Goal: Task Accomplishment & Management: Complete application form

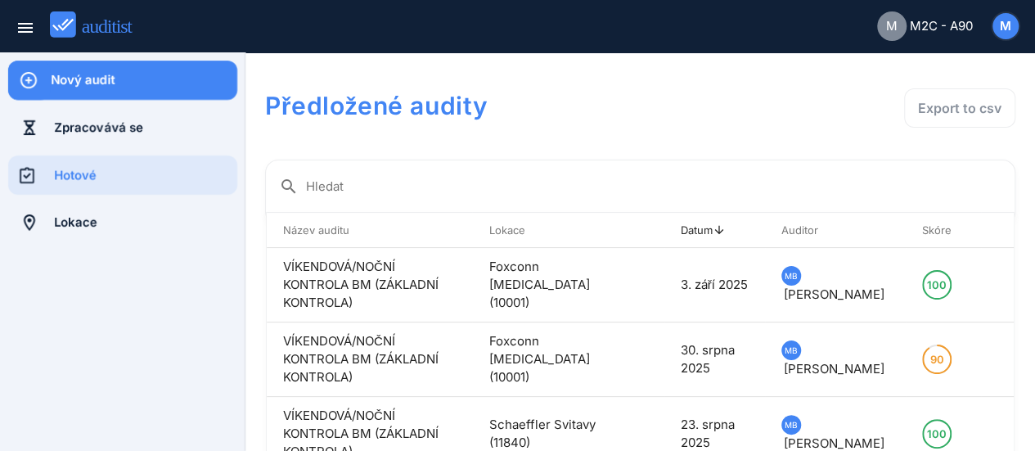
click at [111, 83] on div "Nový audit" at bounding box center [144, 80] width 187 height 18
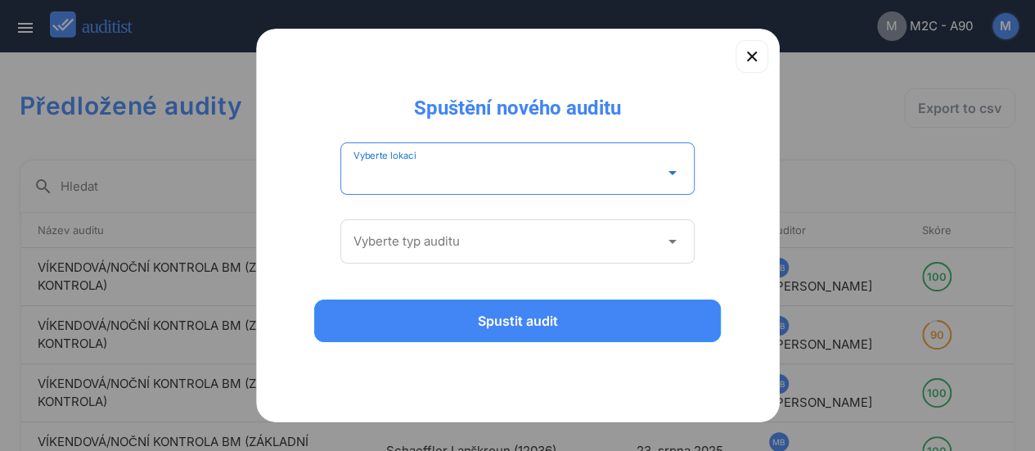
click at [656, 176] on input "Vyberte lokaci" at bounding box center [506, 173] width 306 height 26
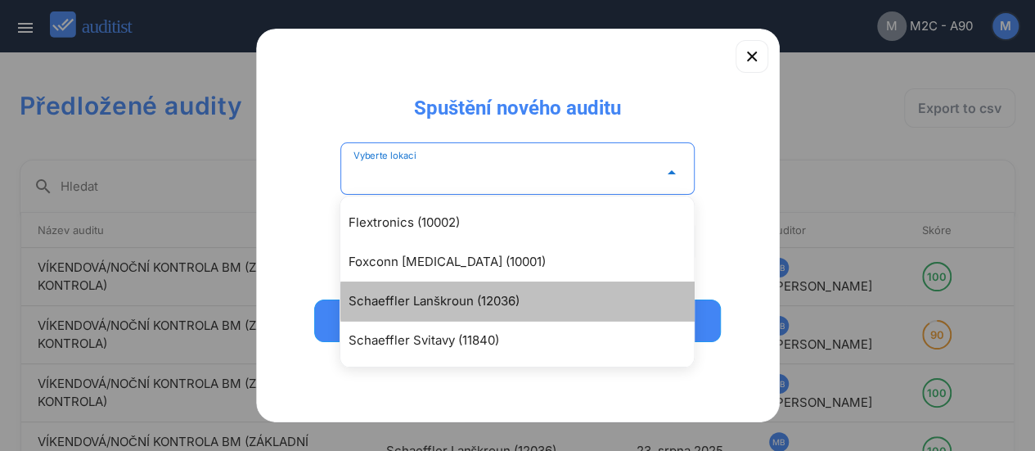
click at [484, 304] on div "Schaeffler Lanškroun (12036)" at bounding box center [525, 301] width 353 height 20
type input "**********"
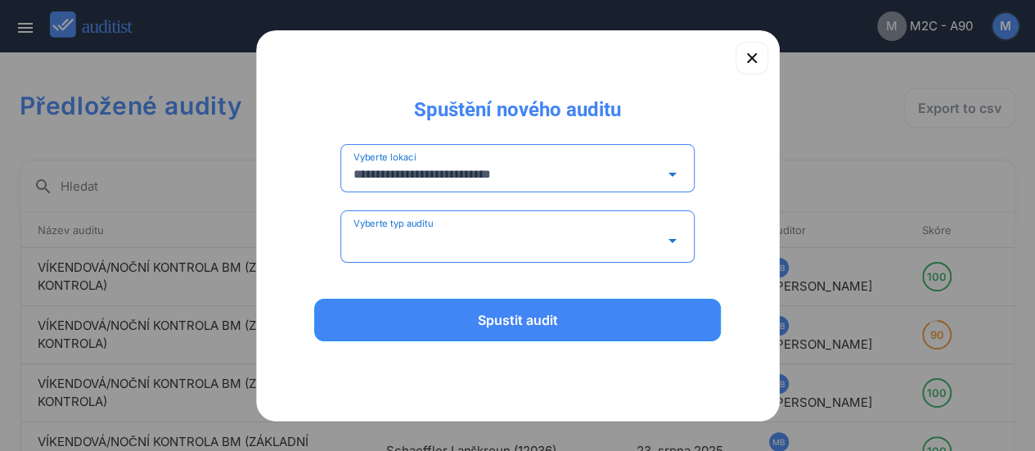
click at [414, 238] on input "Vyberte typ auditu" at bounding box center [506, 240] width 306 height 26
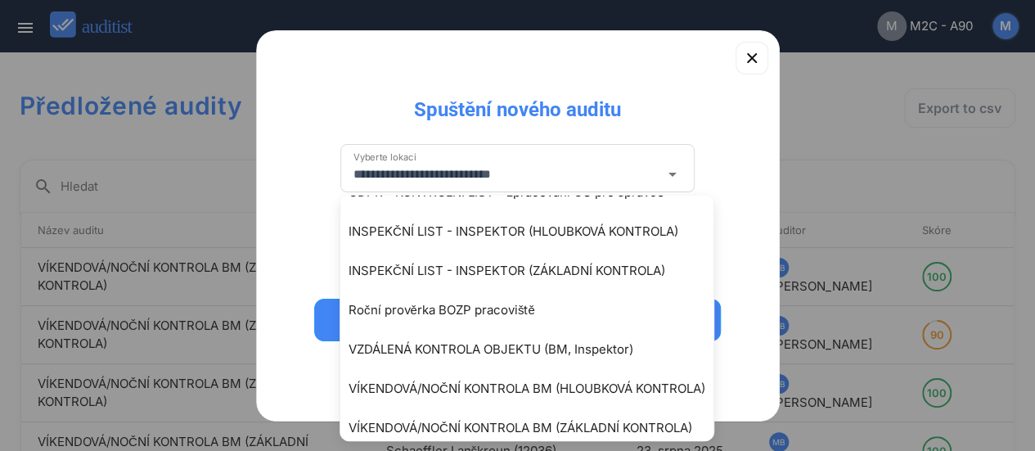
scroll to position [122, 0]
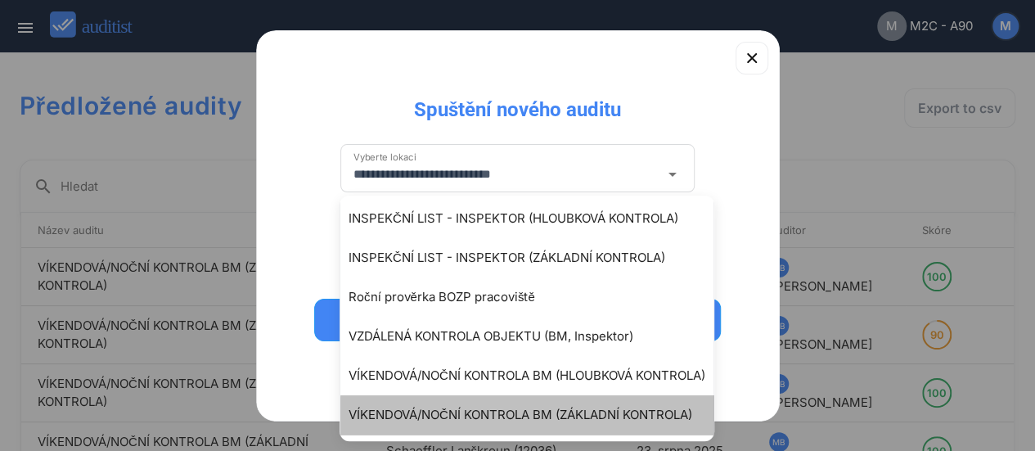
click at [619, 407] on div "VÍKENDOVÁ/NOČNÍ KONTROLA BM (ZÁKLADNÍ KONTROLA)" at bounding box center [535, 415] width 373 height 20
type input "**********"
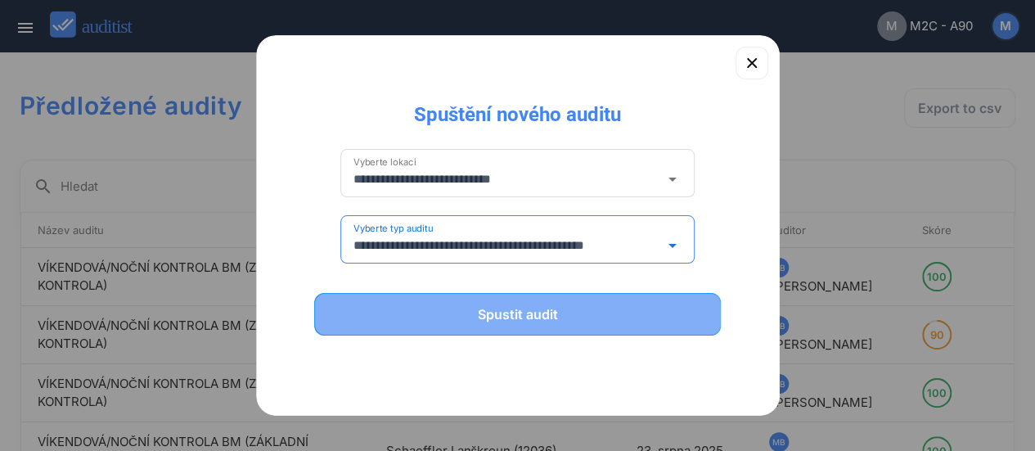
click at [542, 314] on div "Spustit audit" at bounding box center [517, 314] width 365 height 20
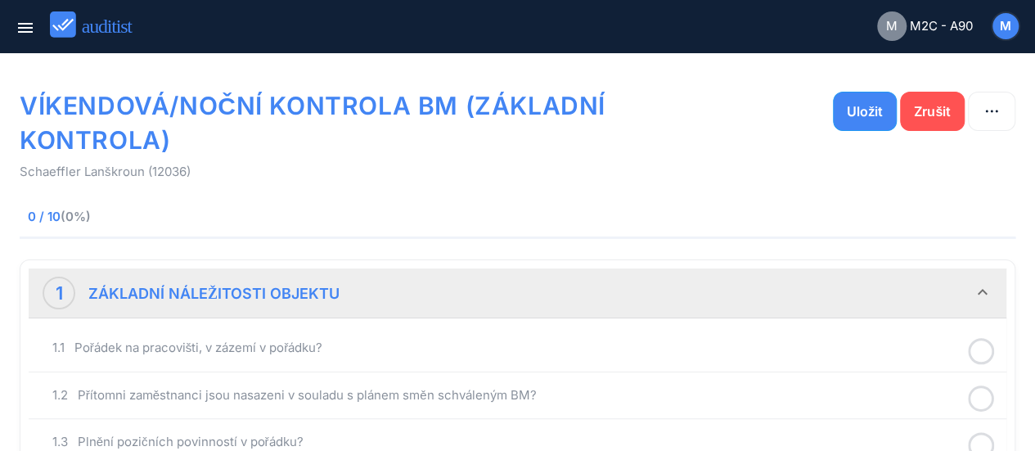
click at [981, 344] on icon at bounding box center [981, 351] width 26 height 32
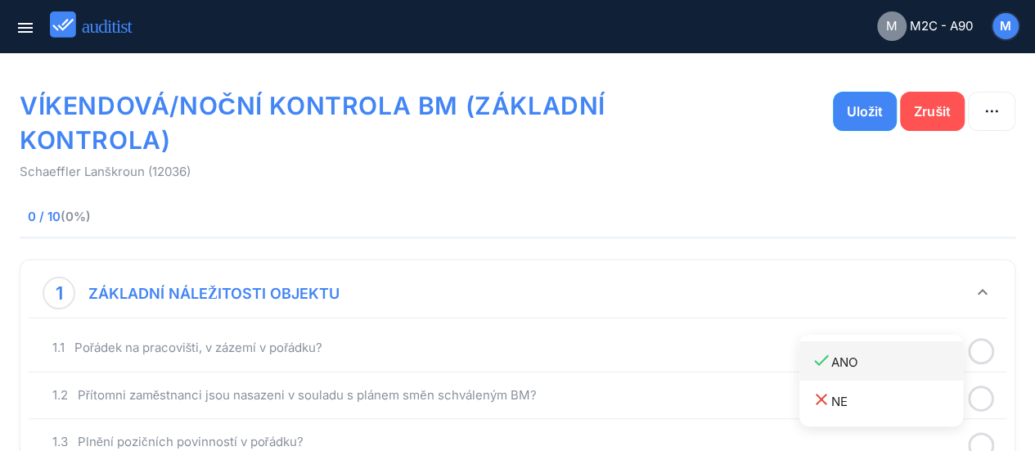
click at [849, 351] on div "done ANO" at bounding box center [887, 361] width 151 height 22
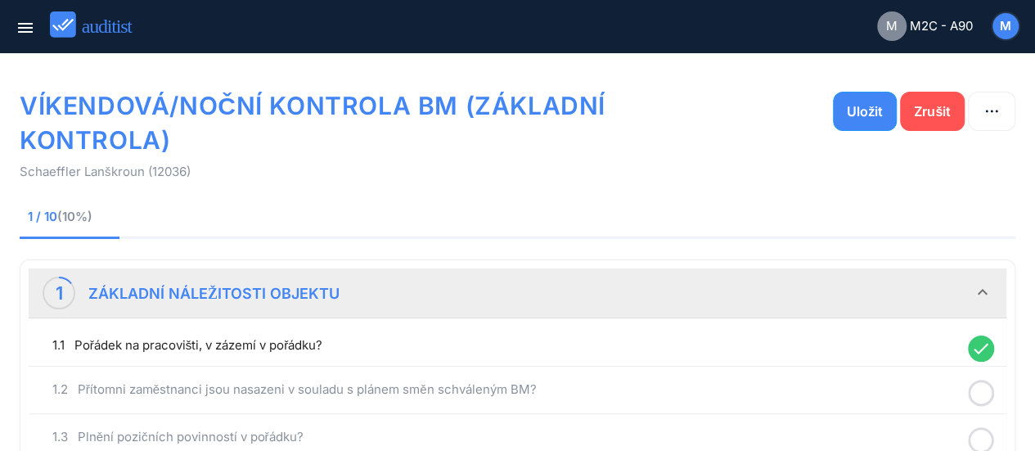
click at [975, 385] on icon at bounding box center [981, 393] width 26 height 32
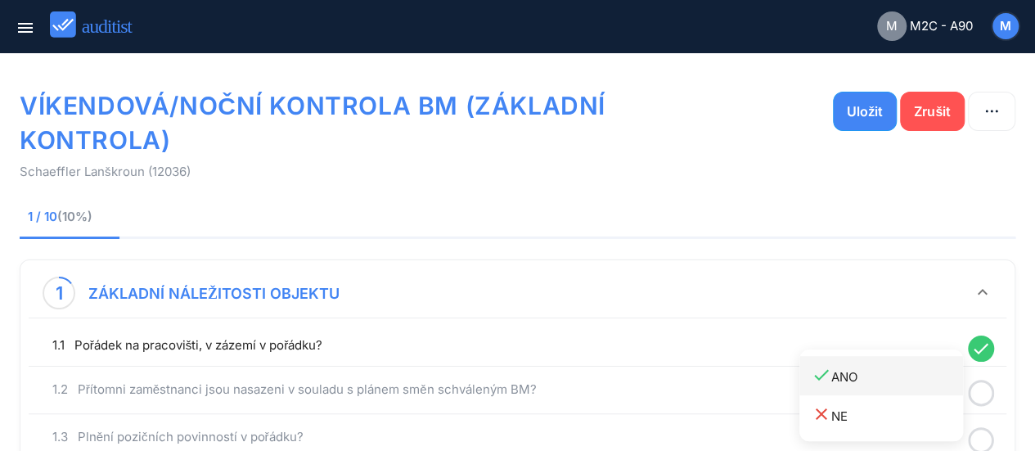
click at [853, 367] on div "done ANO" at bounding box center [887, 376] width 151 height 22
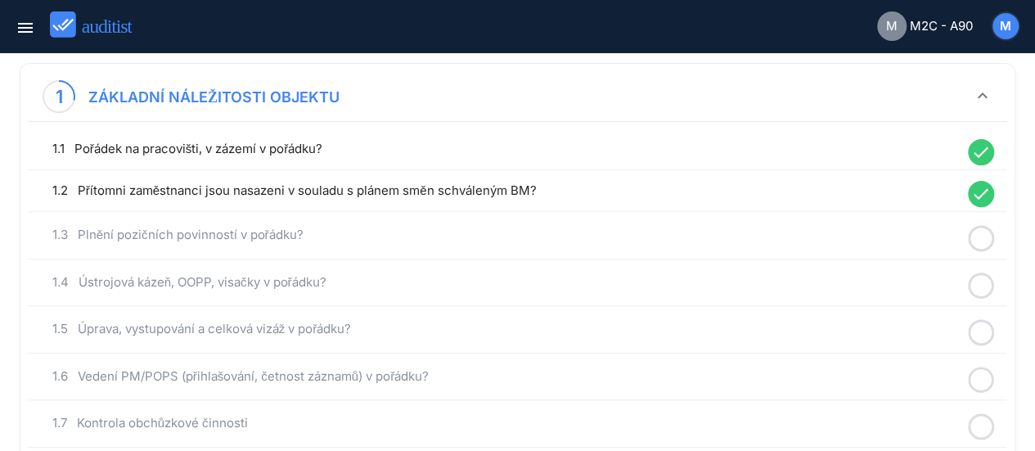
scroll to position [229, 0]
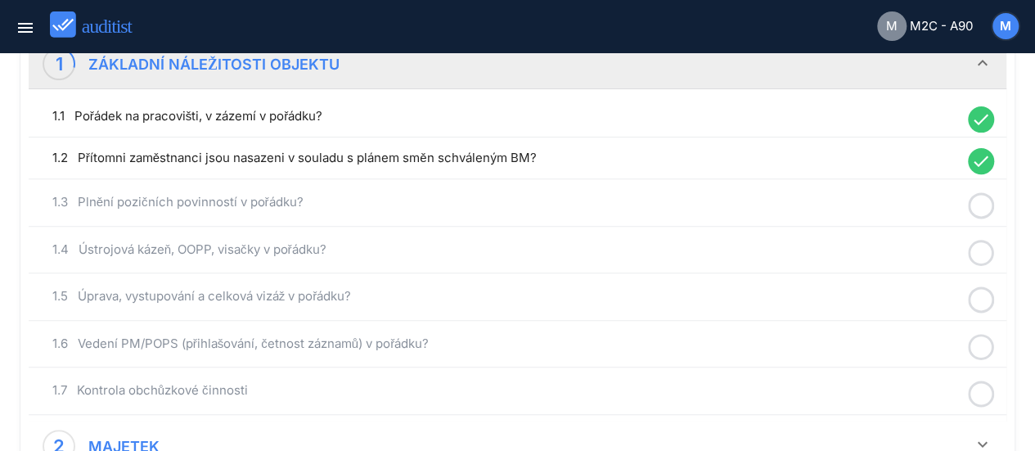
click at [980, 202] on icon at bounding box center [981, 206] width 26 height 32
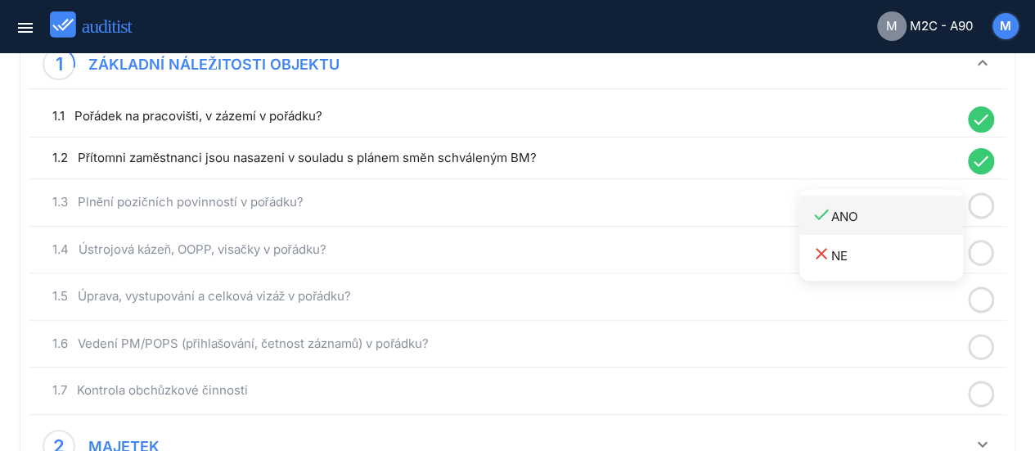
click at [861, 214] on div "done ANO" at bounding box center [887, 216] width 151 height 22
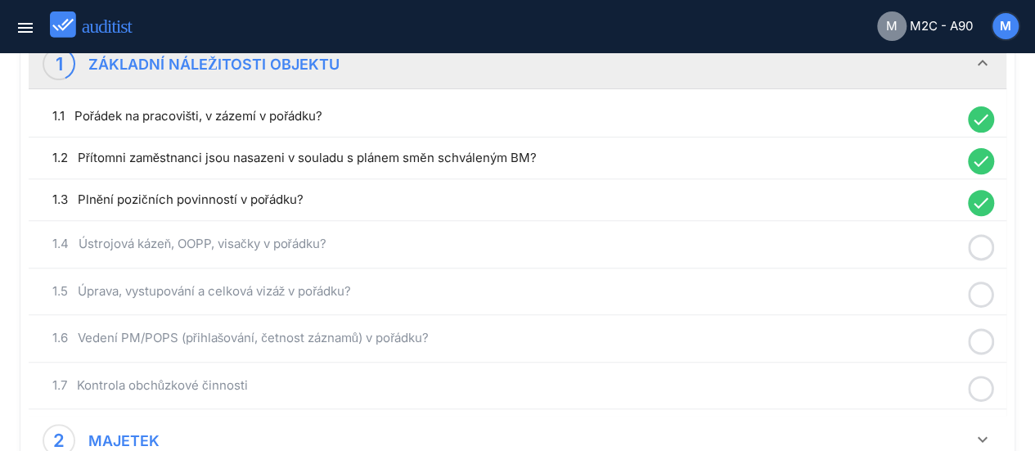
click at [979, 245] on icon at bounding box center [981, 248] width 26 height 32
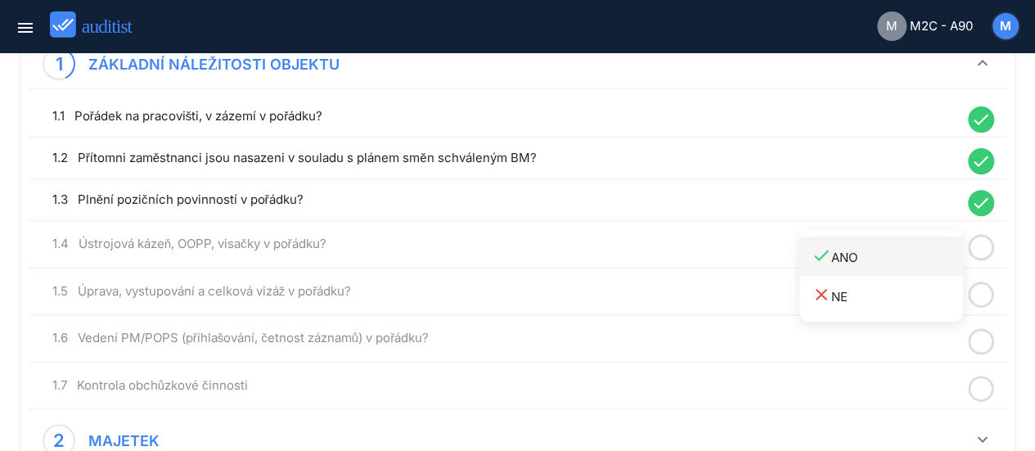
click at [839, 245] on div "done ANO" at bounding box center [887, 256] width 151 height 22
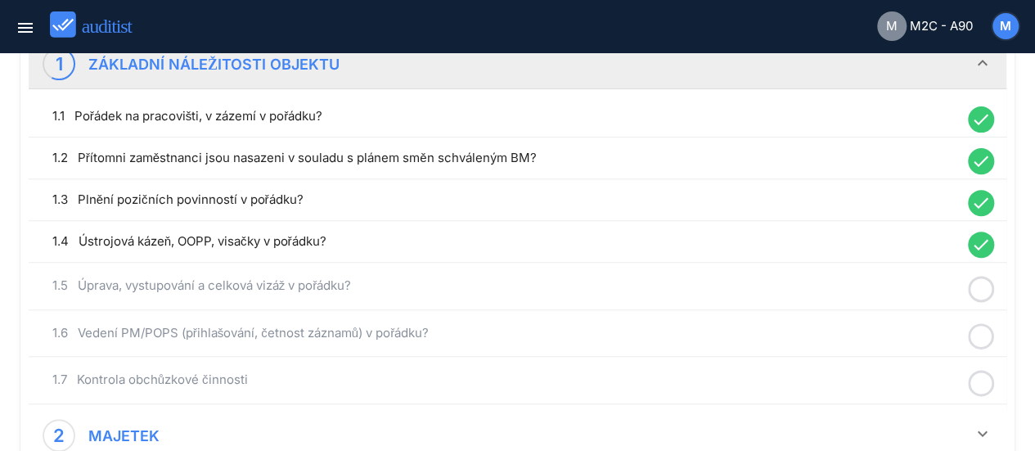
click at [974, 277] on circle at bounding box center [982, 289] width 24 height 24
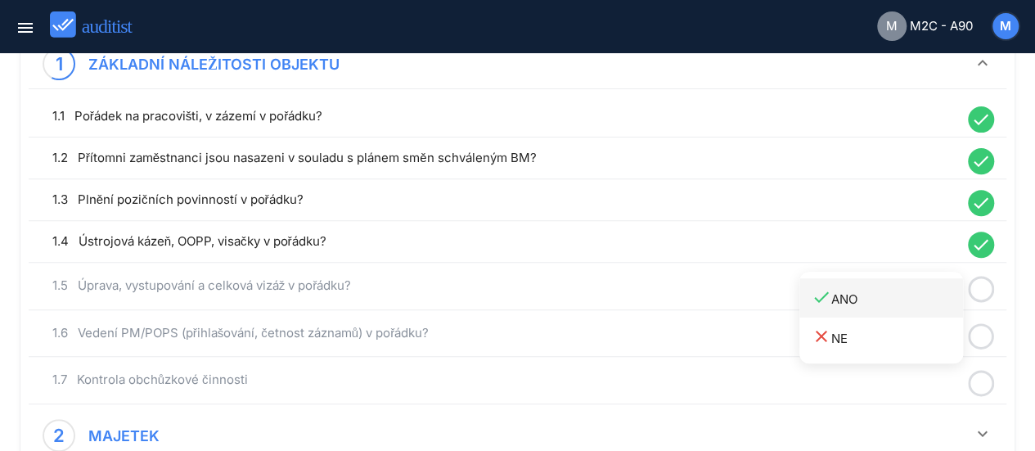
click at [854, 290] on div "done ANO" at bounding box center [887, 298] width 151 height 22
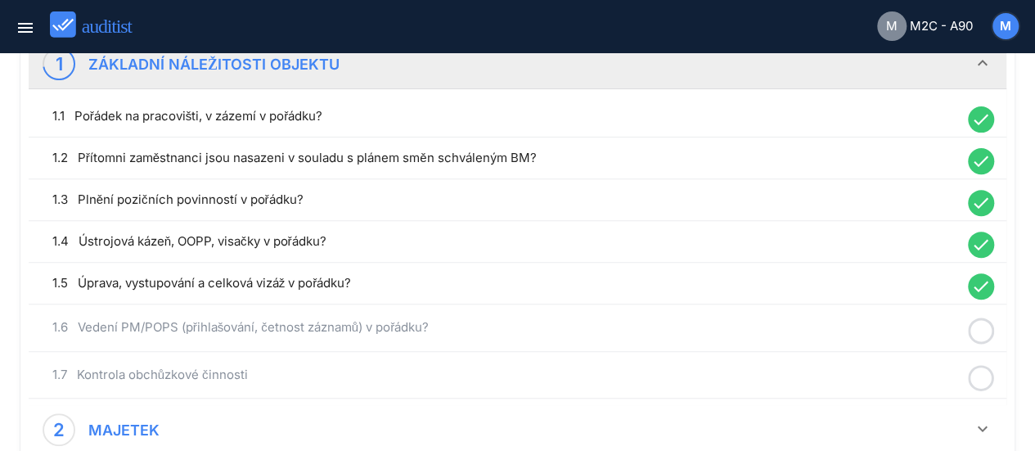
click at [980, 323] on icon at bounding box center [981, 331] width 26 height 32
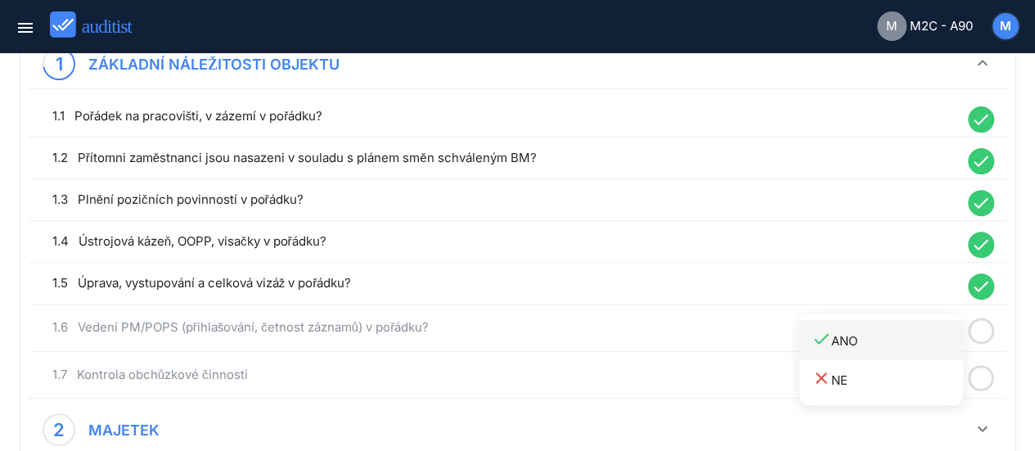
click at [850, 333] on div "done ANO" at bounding box center [887, 340] width 151 height 22
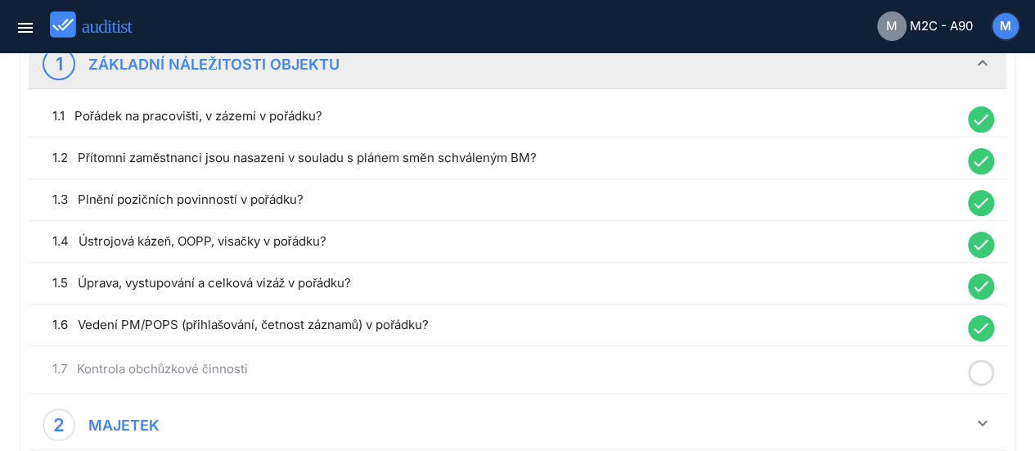
click at [977, 374] on icon at bounding box center [981, 373] width 26 height 32
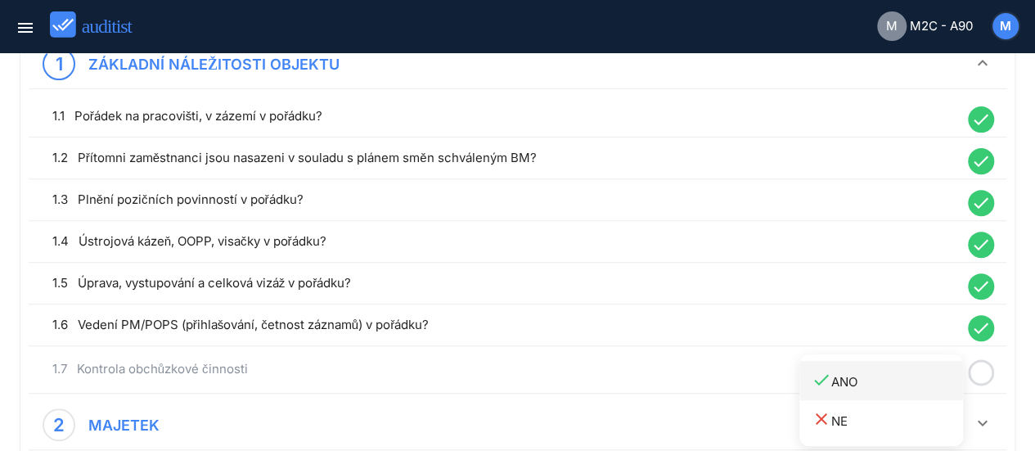
click at [862, 373] on div "done ANO" at bounding box center [887, 381] width 151 height 22
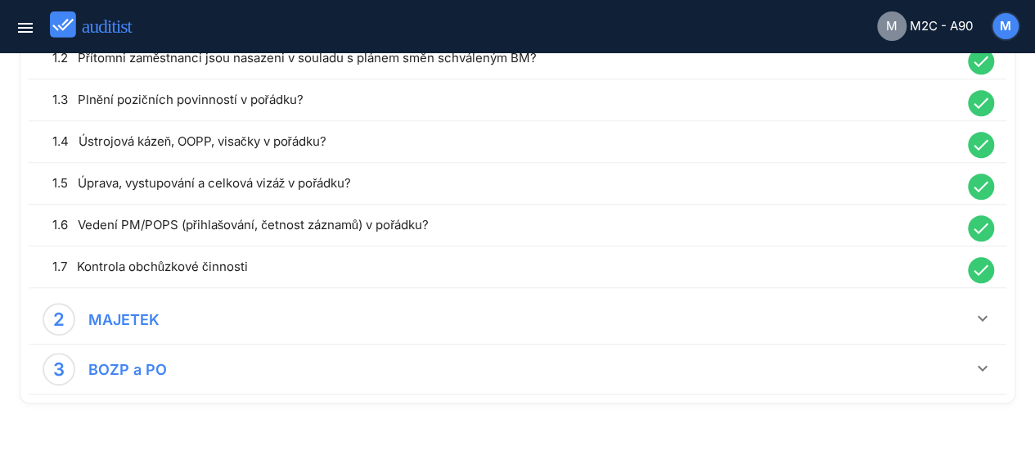
scroll to position [365, 0]
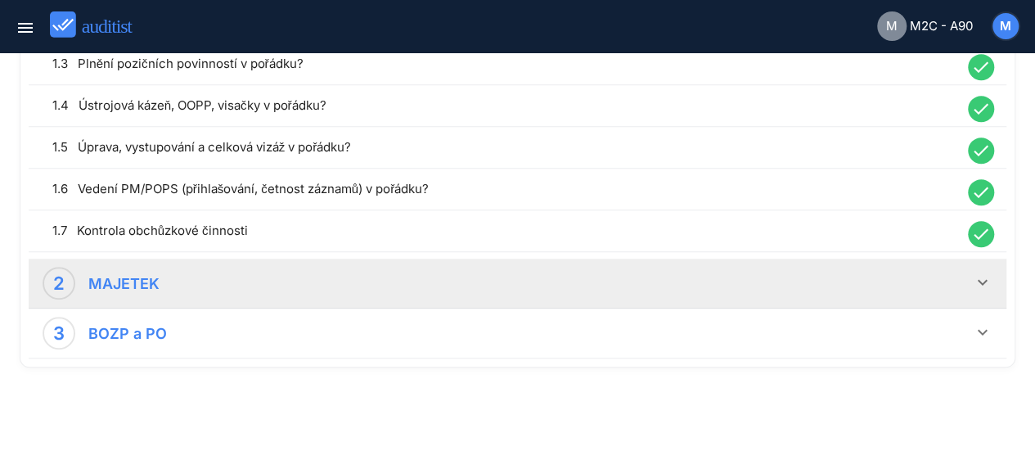
click at [982, 290] on div "keyboard_arrow_down" at bounding box center [983, 283] width 20 height 22
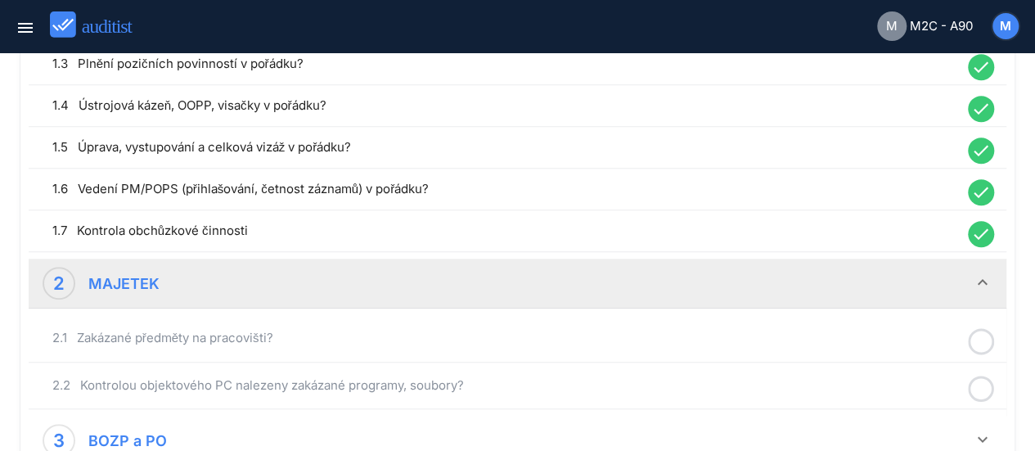
click at [977, 330] on circle at bounding box center [982, 342] width 24 height 24
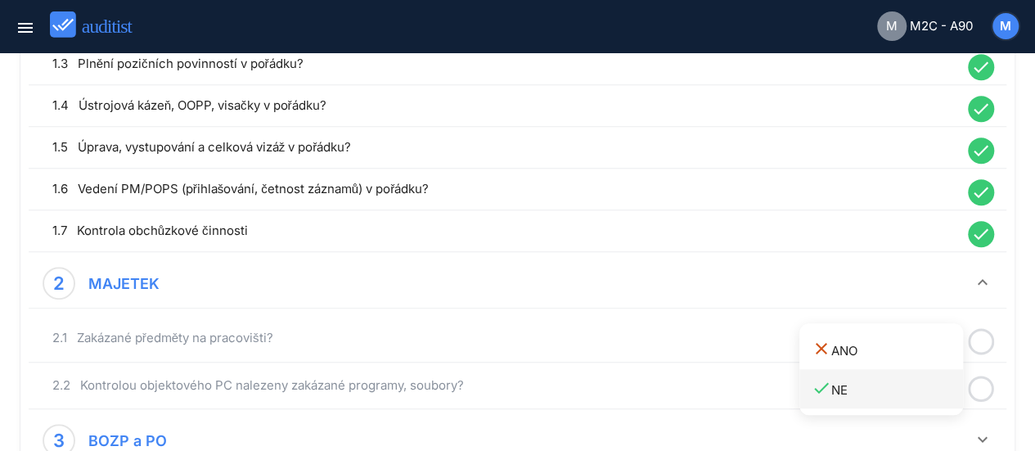
click at [835, 387] on div "done NE" at bounding box center [887, 389] width 151 height 22
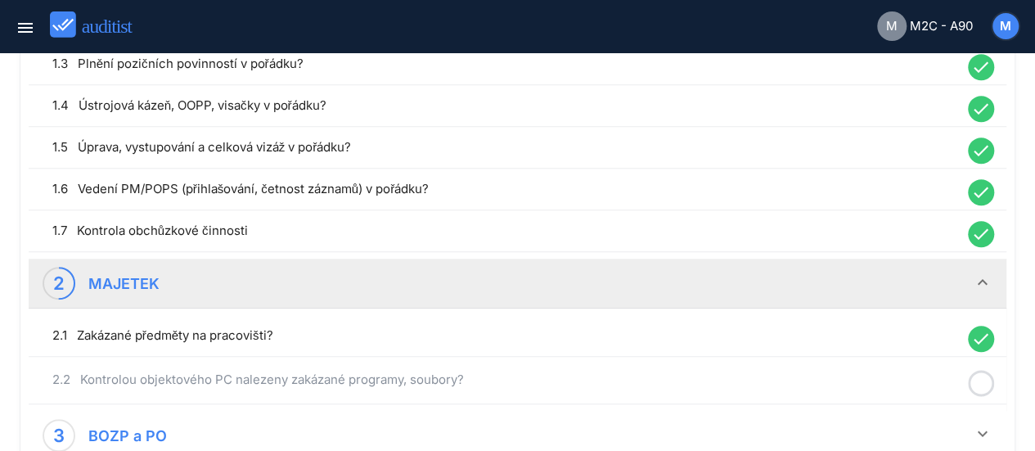
click at [977, 371] on icon at bounding box center [981, 383] width 26 height 32
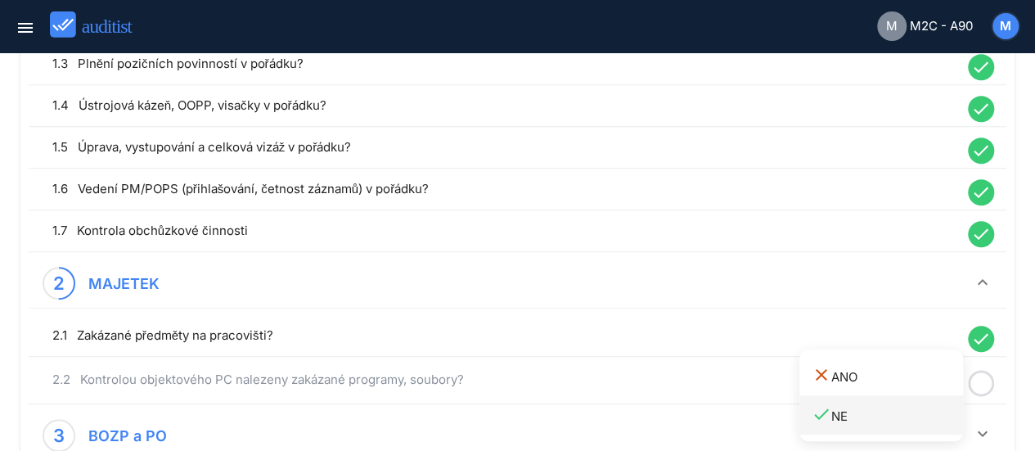
click at [848, 422] on div "done NE" at bounding box center [887, 415] width 151 height 22
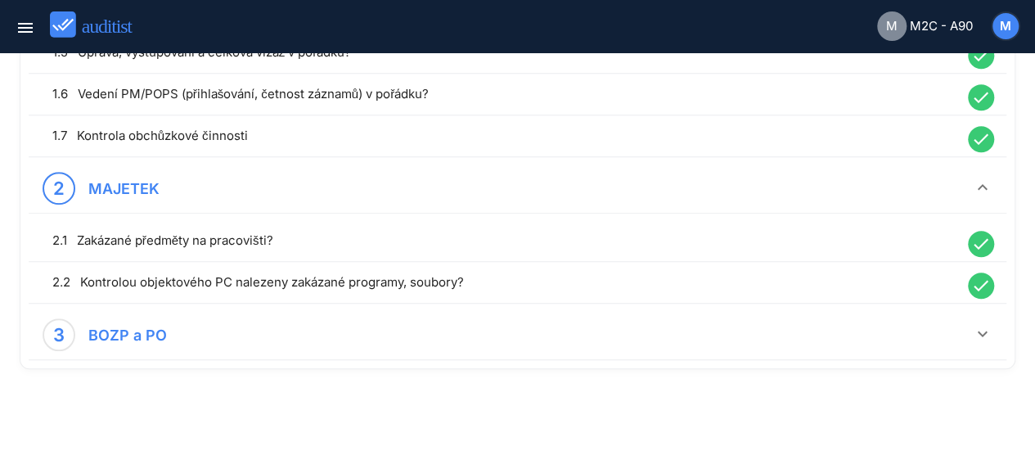
scroll to position [461, 0]
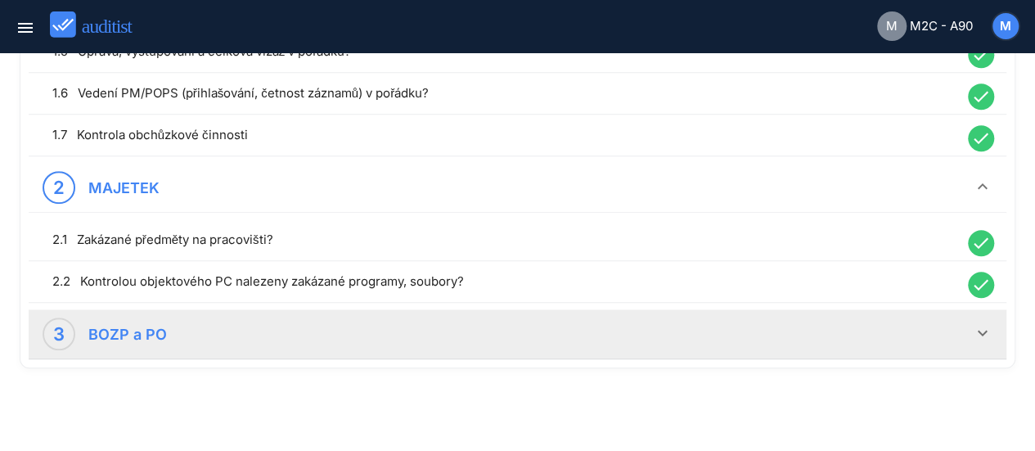
click at [976, 326] on icon "keyboard_arrow_down" at bounding box center [983, 333] width 20 height 20
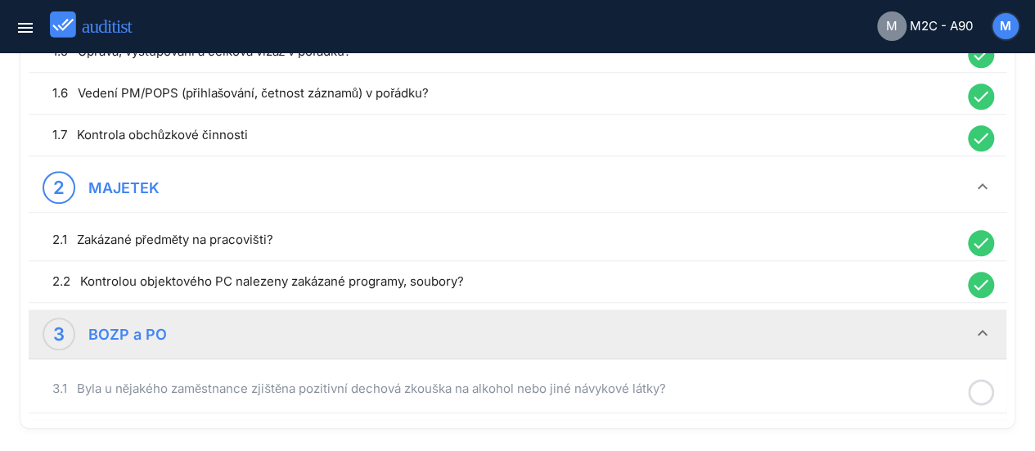
click at [980, 390] on icon at bounding box center [981, 392] width 26 height 32
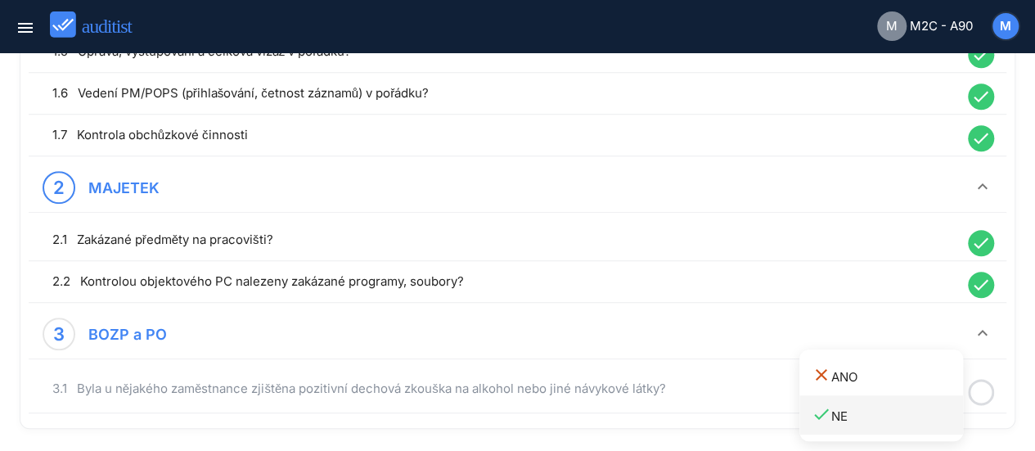
click at [840, 417] on div "done NE" at bounding box center [887, 415] width 151 height 22
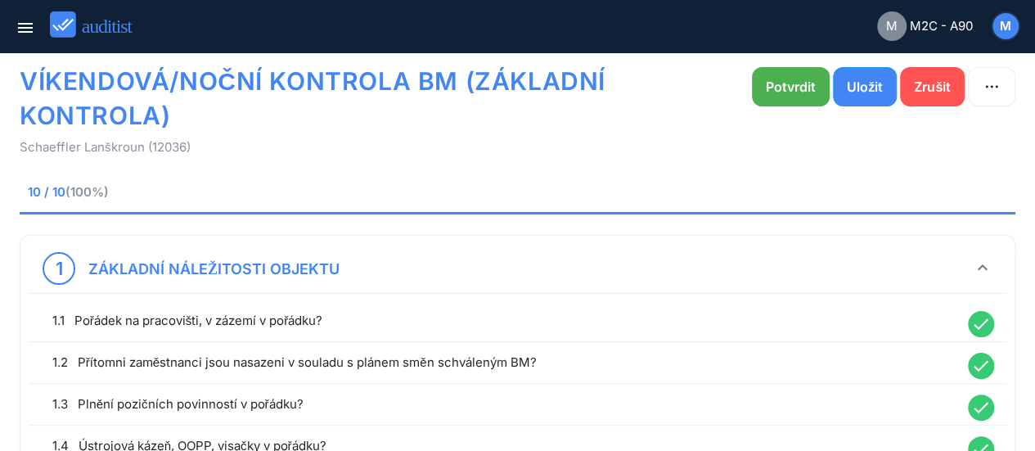
scroll to position [0, 0]
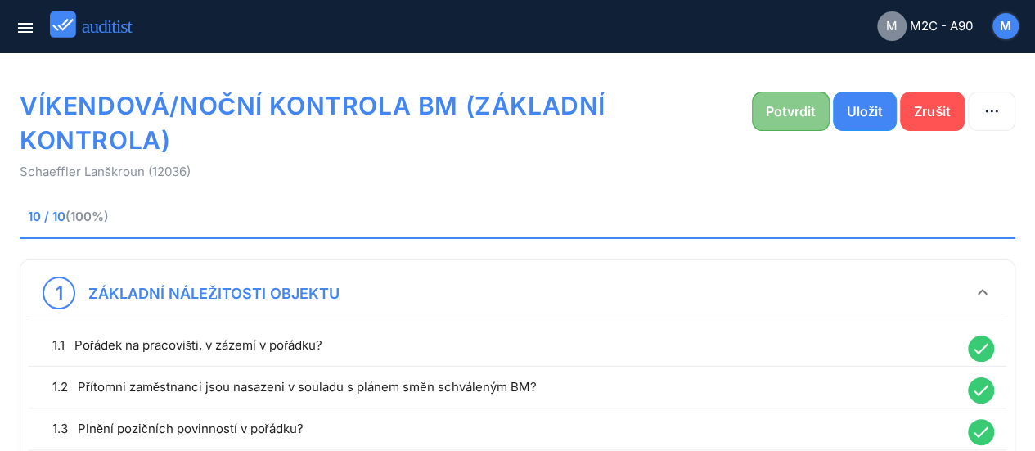
click at [782, 112] on div "Potvrdit" at bounding box center [791, 111] width 50 height 20
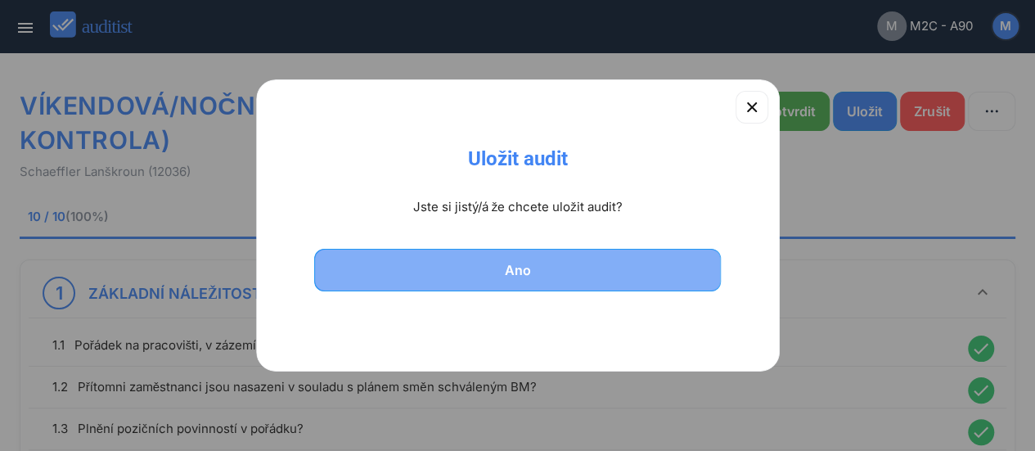
click at [528, 270] on div "Ano" at bounding box center [517, 270] width 365 height 20
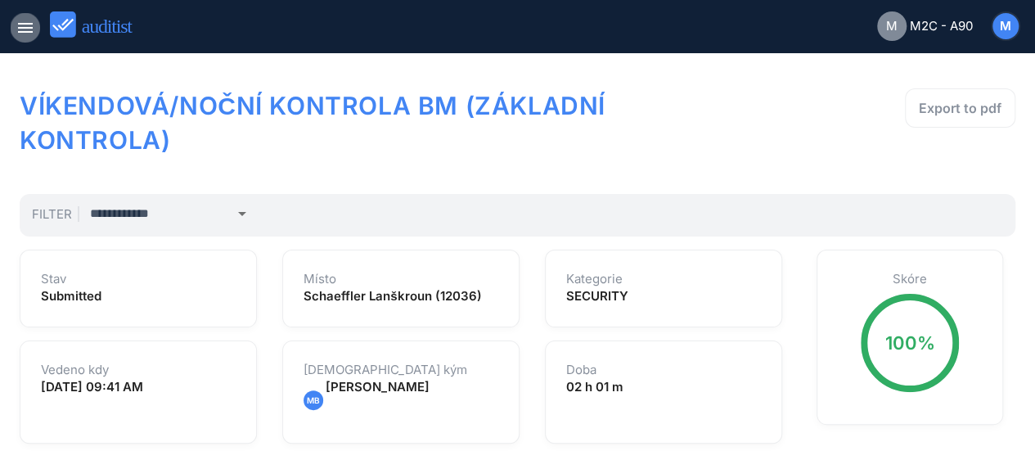
click at [25, 25] on icon "menu" at bounding box center [26, 28] width 20 height 20
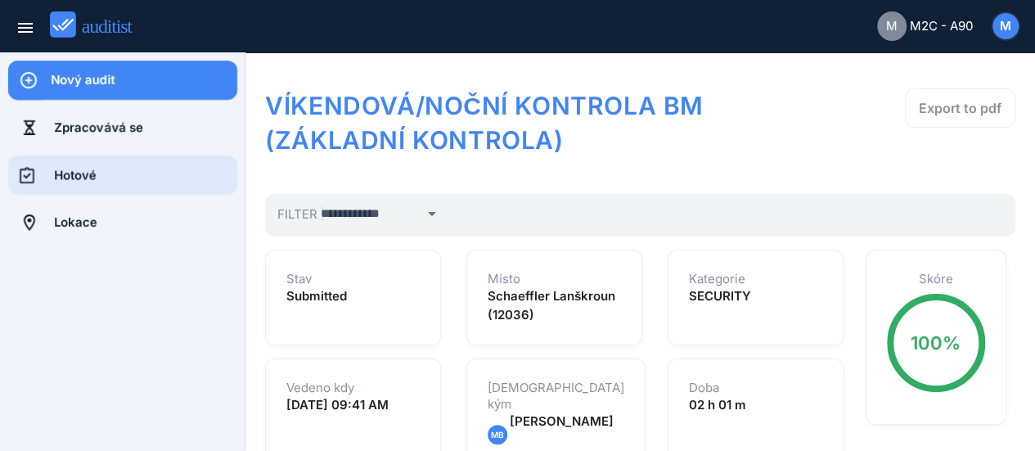
click at [85, 167] on div "Hotové" at bounding box center [145, 175] width 183 height 18
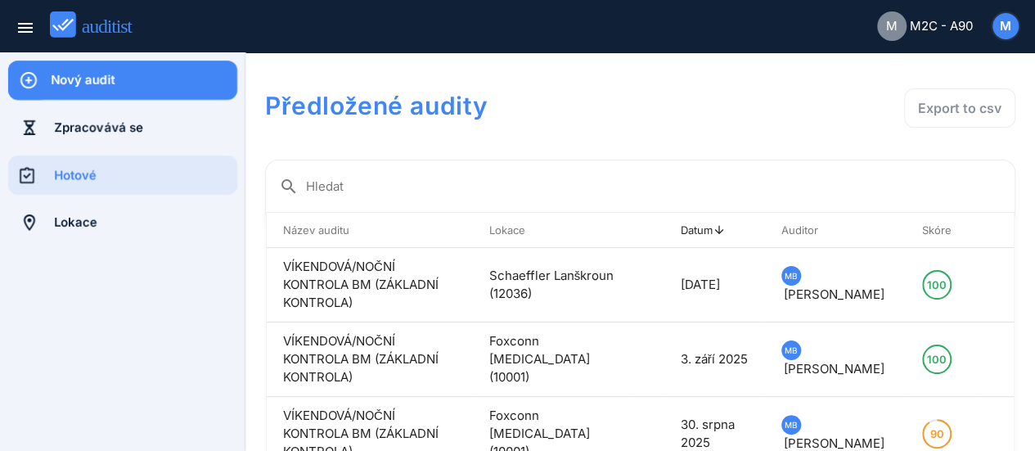
click at [128, 74] on div "Nový audit" at bounding box center [144, 80] width 187 height 18
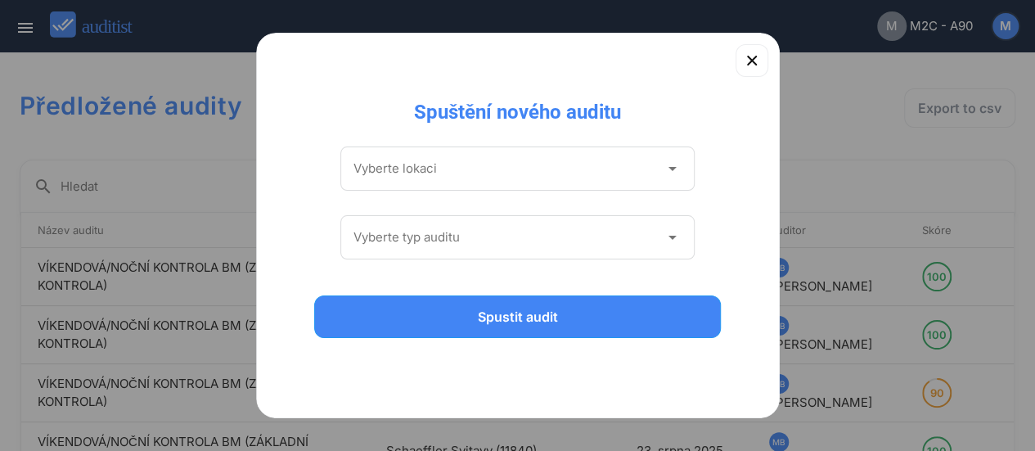
click at [674, 169] on icon "arrow_drop_down" at bounding box center [672, 169] width 20 height 20
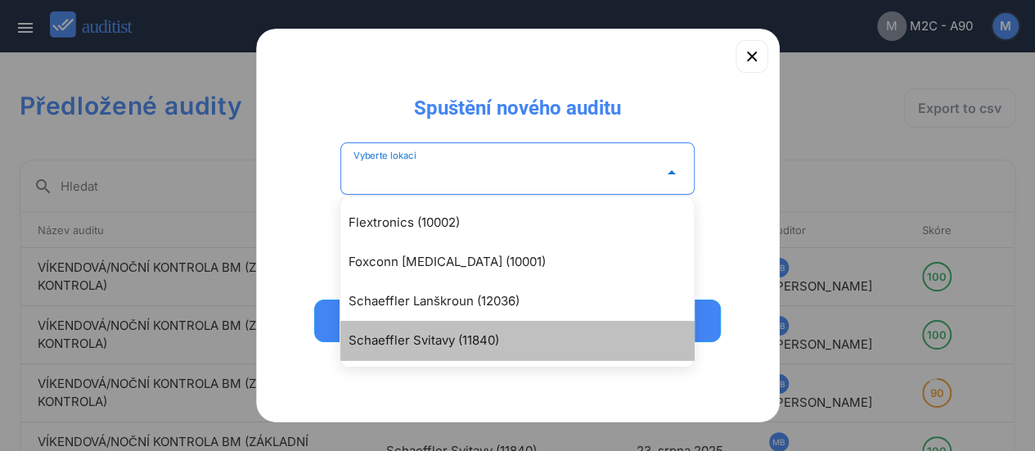
click at [450, 337] on div "Schaeffler Svitavy (11840)" at bounding box center [525, 341] width 353 height 20
type input "**********"
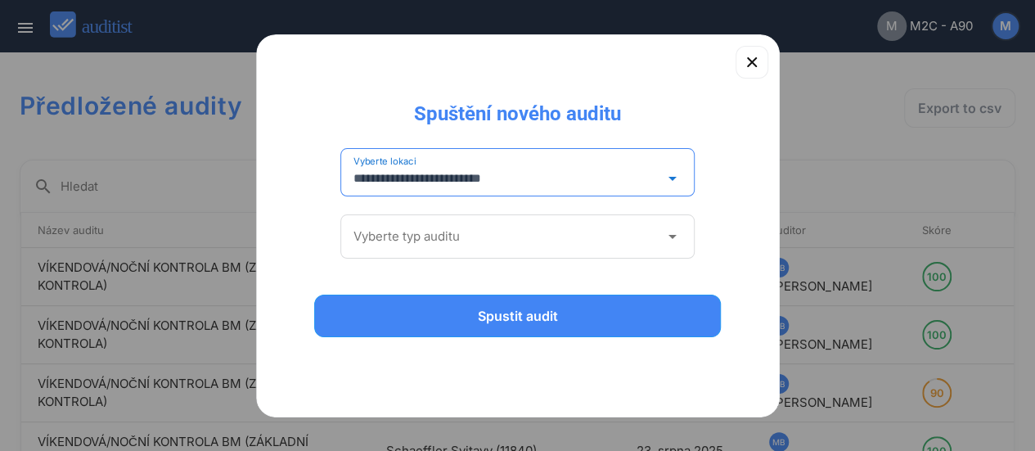
click at [681, 233] on icon "arrow_drop_down" at bounding box center [672, 237] width 20 height 20
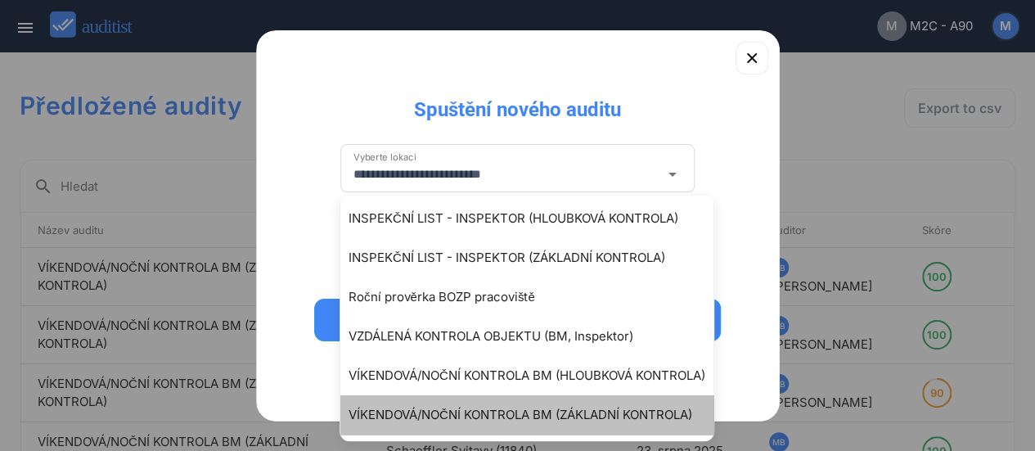
click at [622, 417] on div "VÍKENDOVÁ/NOČNÍ KONTROLA BM (ZÁKLADNÍ KONTROLA)" at bounding box center [535, 415] width 373 height 20
type input "**********"
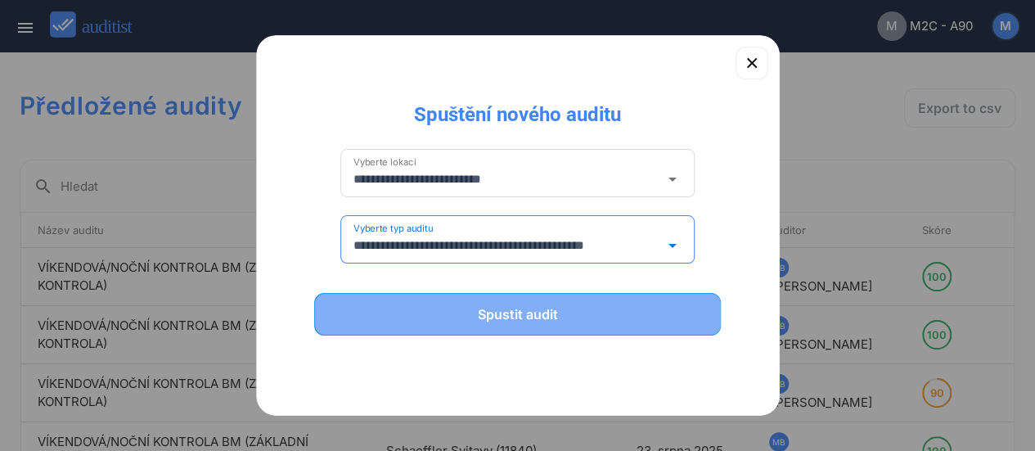
click at [524, 305] on div "Spustit audit" at bounding box center [517, 314] width 365 height 20
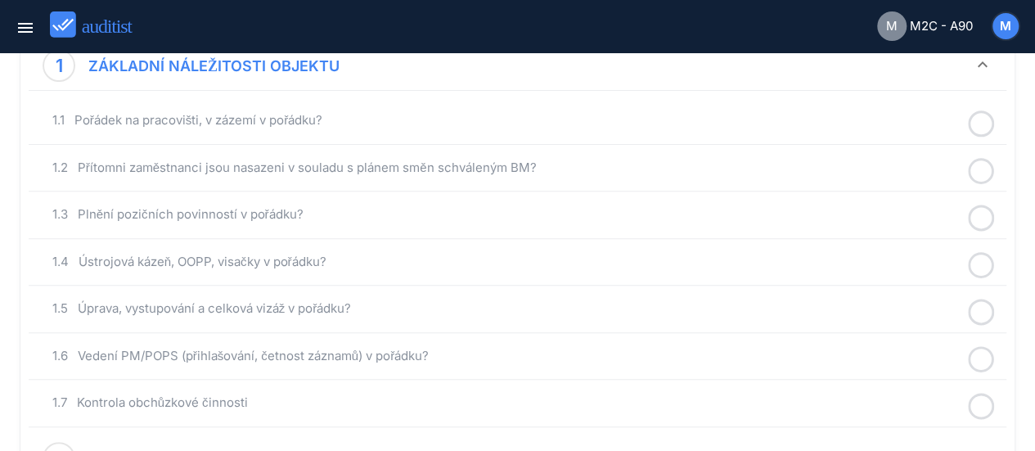
scroll to position [229, 0]
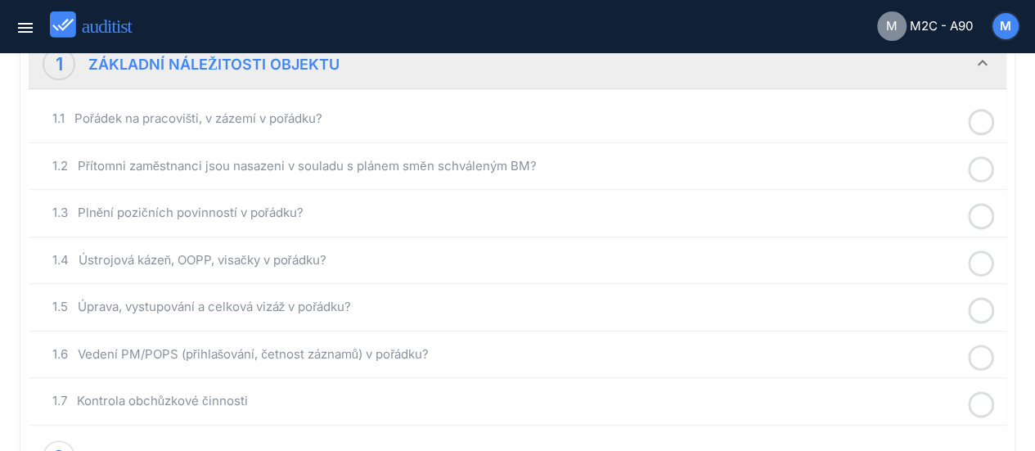
click at [982, 116] on icon at bounding box center [981, 122] width 26 height 32
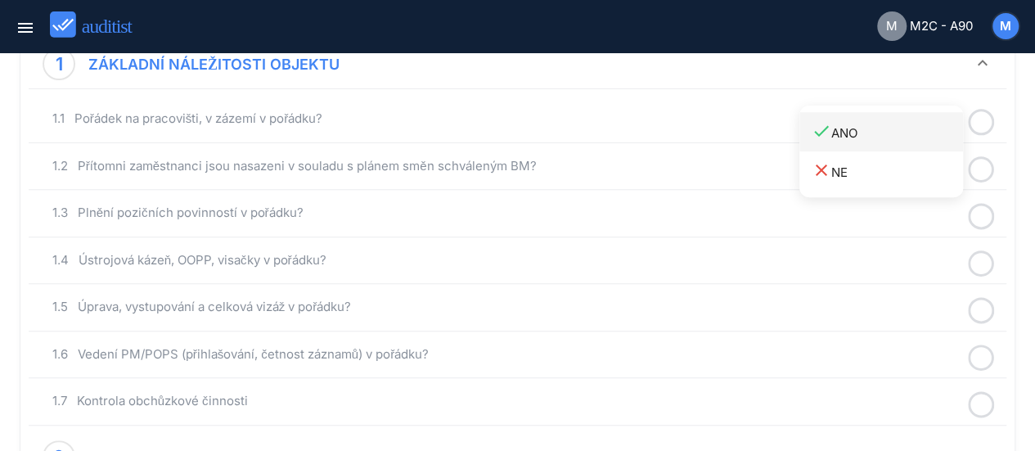
click at [856, 123] on div "done ANO" at bounding box center [887, 132] width 151 height 22
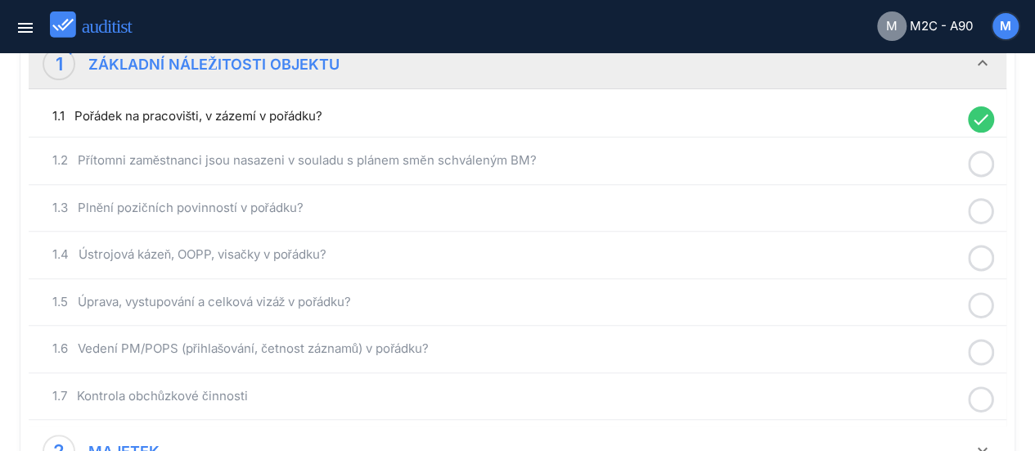
click at [980, 158] on icon at bounding box center [981, 164] width 26 height 32
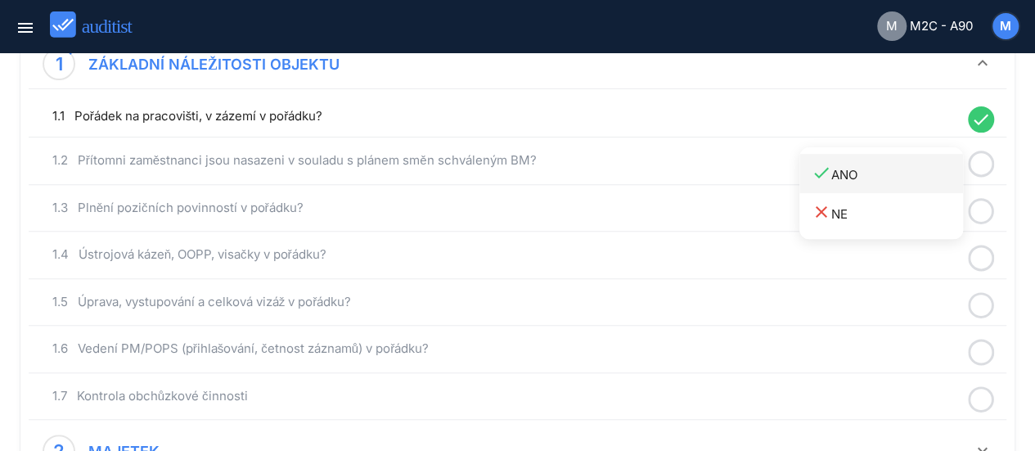
click at [853, 169] on div "done ANO" at bounding box center [887, 174] width 151 height 22
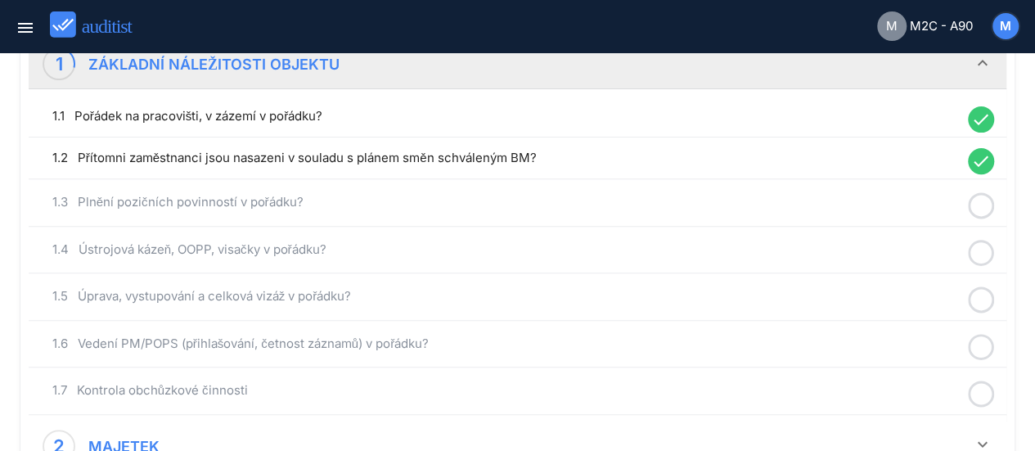
click at [976, 199] on icon at bounding box center [981, 206] width 26 height 32
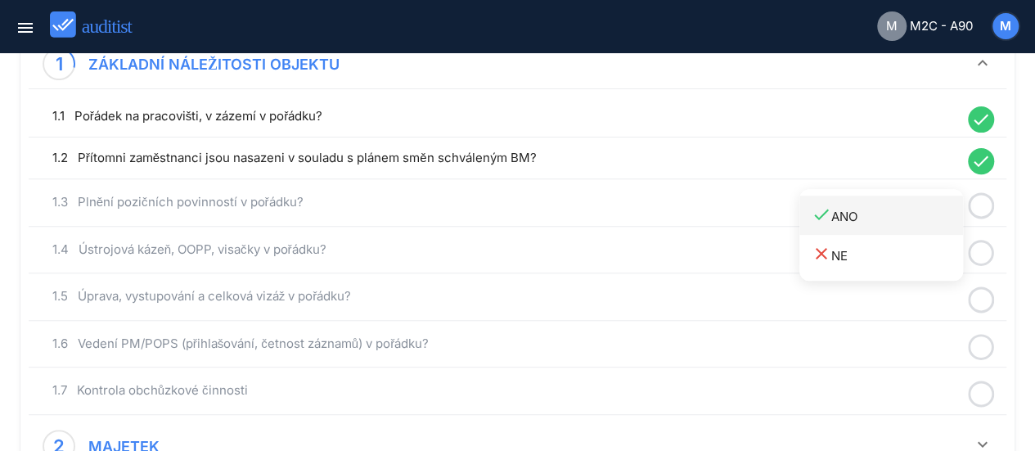
click at [848, 208] on div "done ANO" at bounding box center [887, 216] width 151 height 22
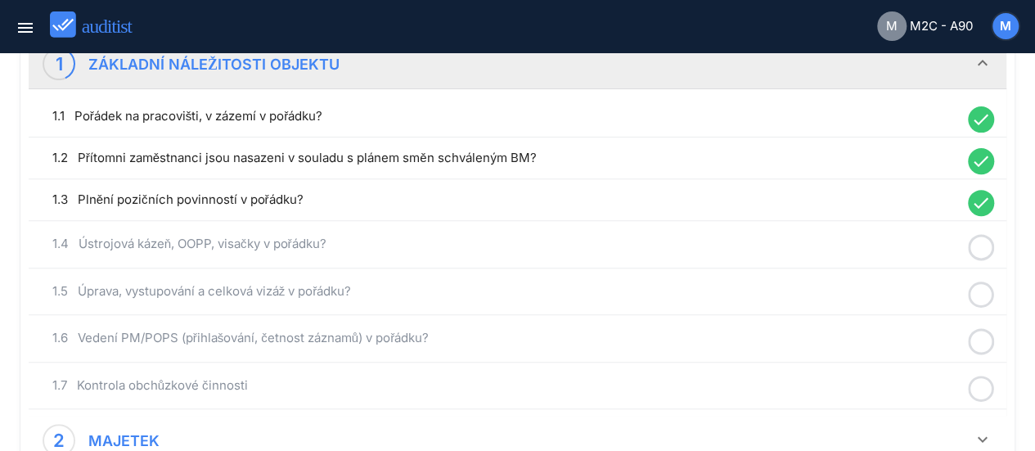
click at [982, 238] on icon at bounding box center [981, 248] width 26 height 32
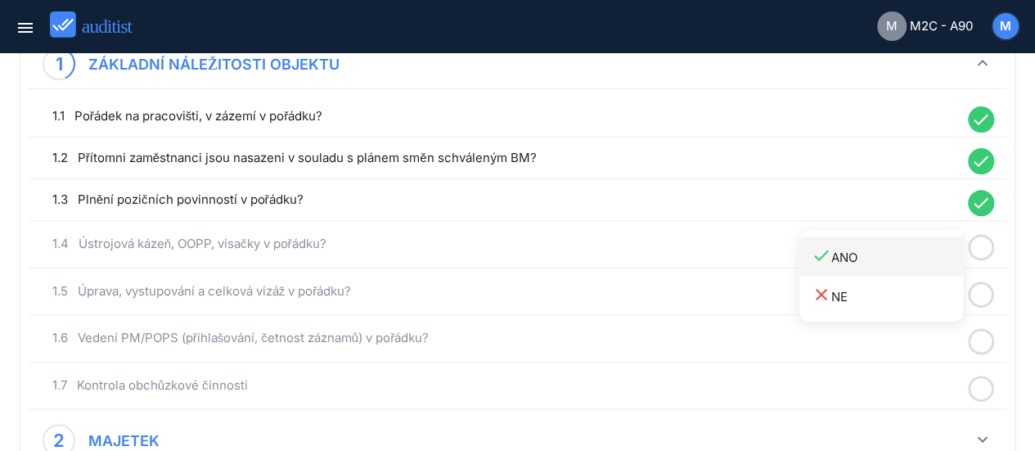
click at [828, 256] on icon "done" at bounding box center [822, 255] width 20 height 20
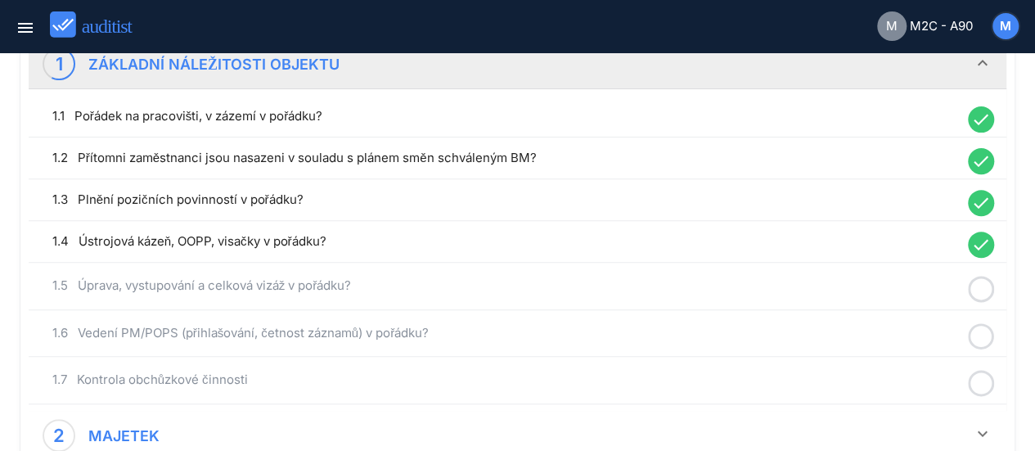
click at [976, 283] on icon at bounding box center [981, 289] width 26 height 32
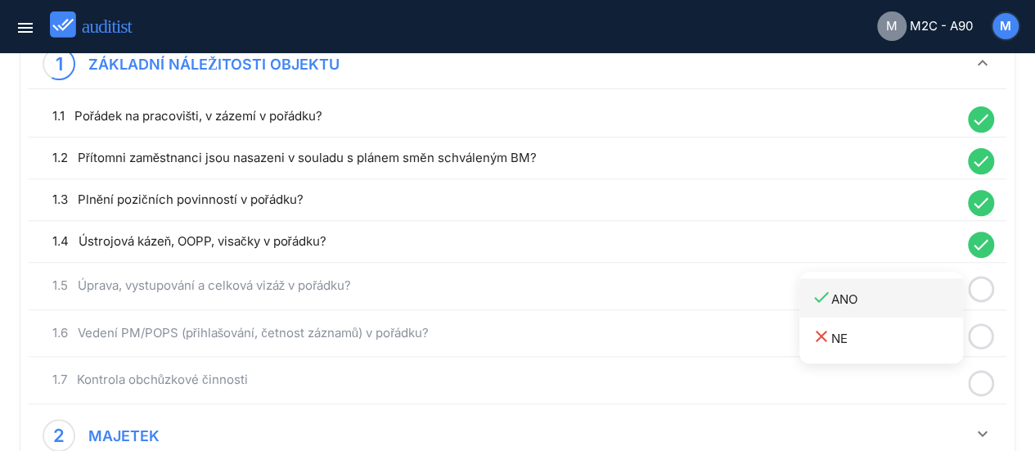
click at [847, 291] on div "done ANO" at bounding box center [887, 298] width 151 height 22
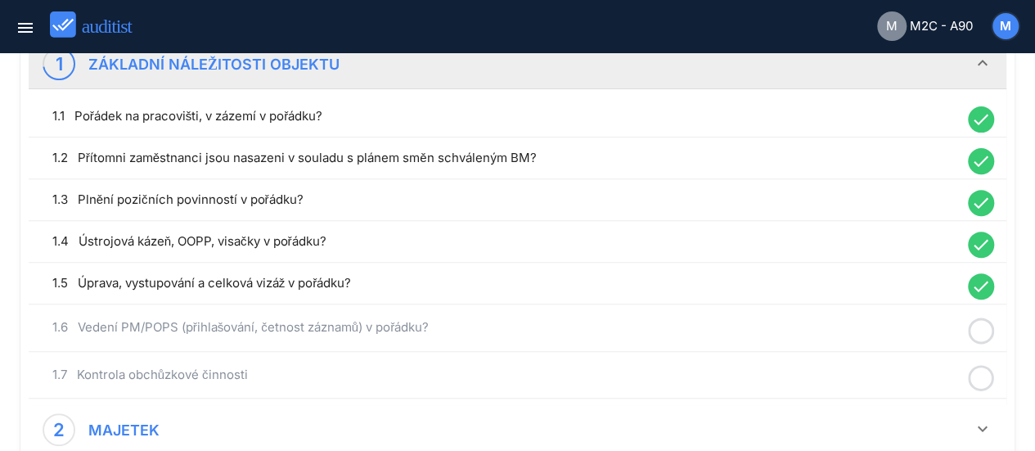
click at [980, 324] on icon at bounding box center [981, 331] width 26 height 32
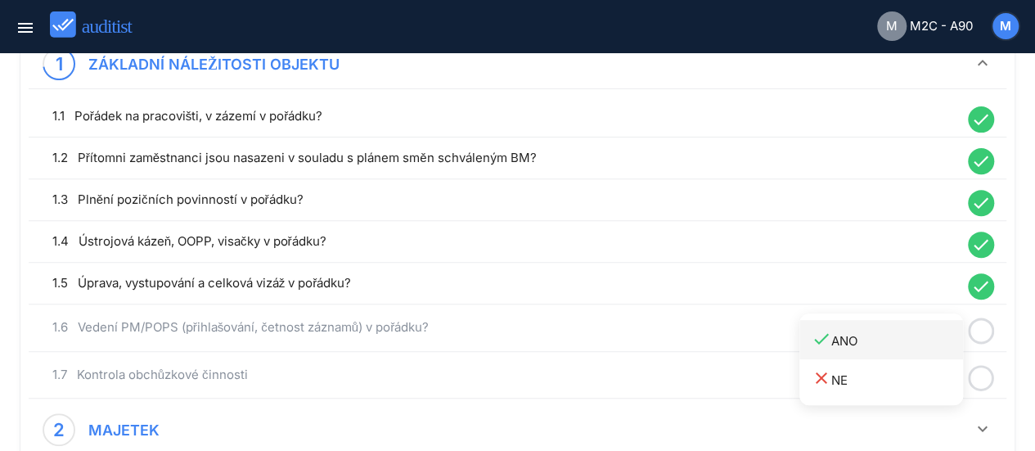
click at [857, 334] on div "done ANO" at bounding box center [887, 340] width 151 height 22
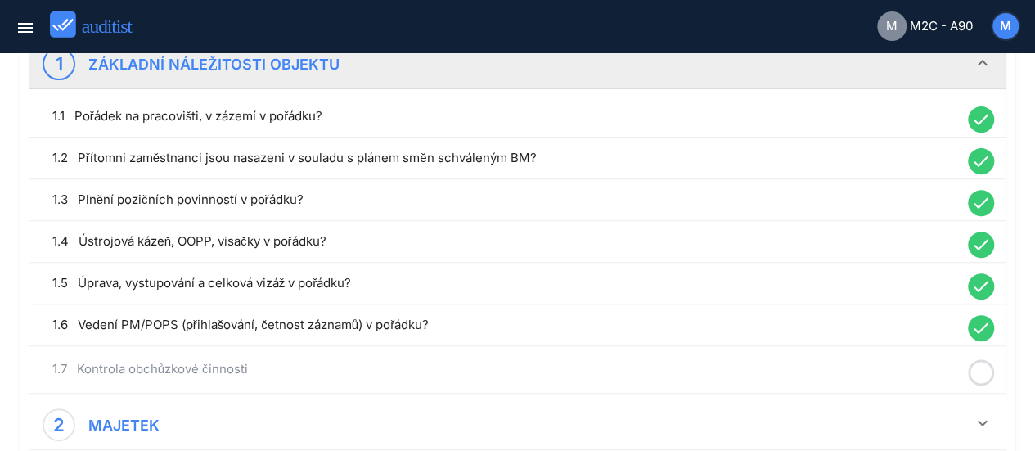
click at [976, 365] on icon at bounding box center [981, 373] width 26 height 32
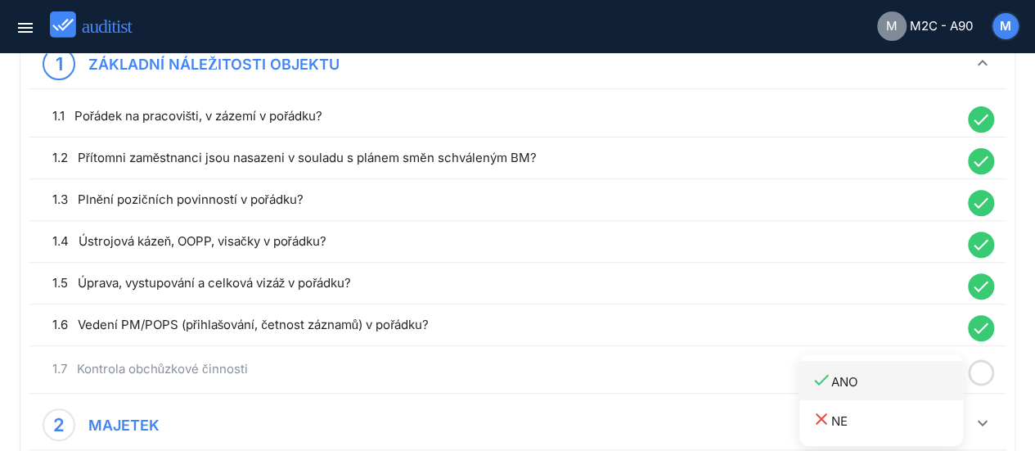
click at [849, 376] on div "done ANO" at bounding box center [887, 381] width 151 height 22
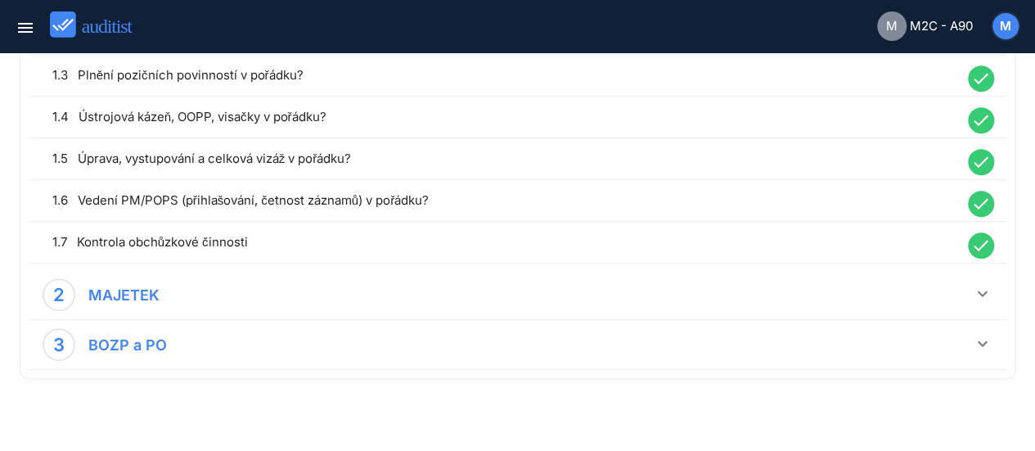
scroll to position [365, 0]
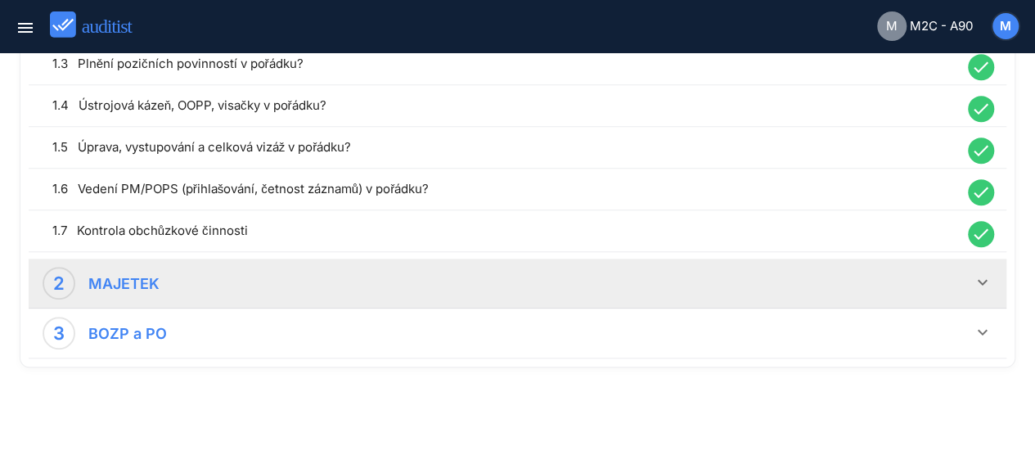
click at [980, 279] on icon "keyboard_arrow_down" at bounding box center [983, 282] width 20 height 20
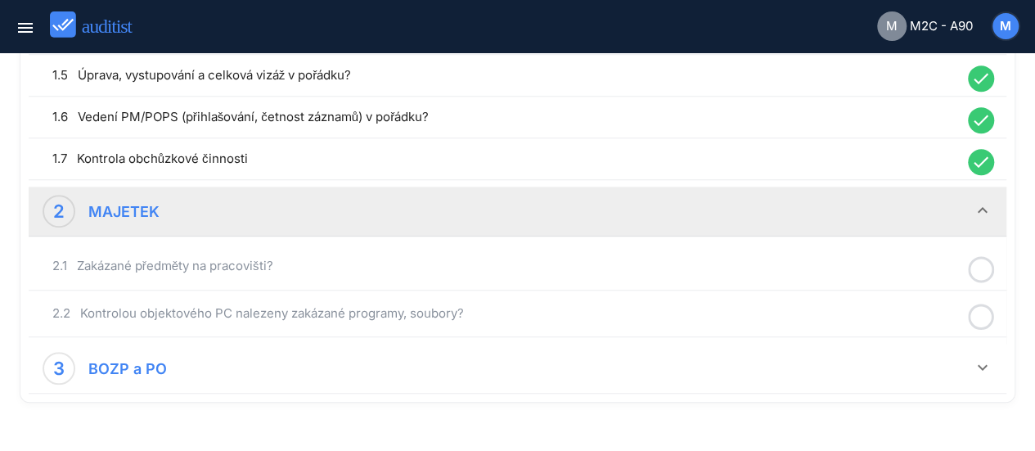
scroll to position [463, 0]
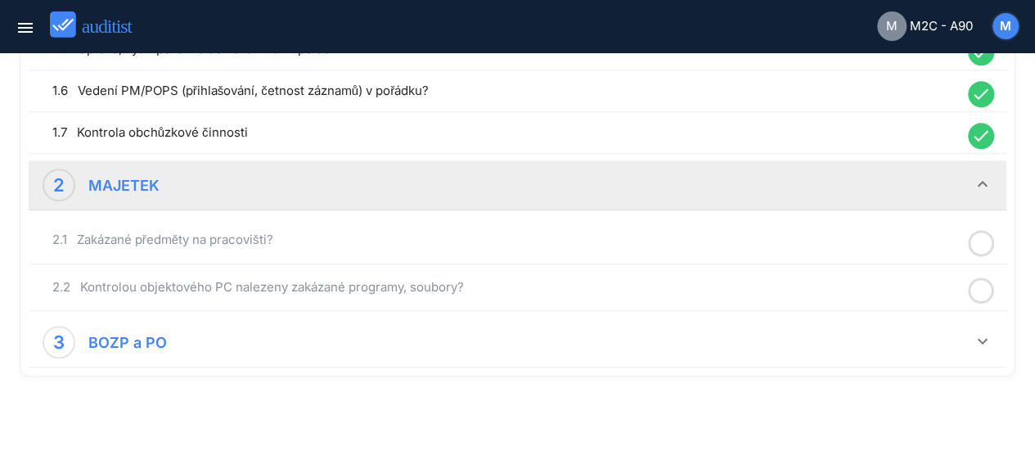
click at [979, 241] on icon at bounding box center [981, 243] width 26 height 32
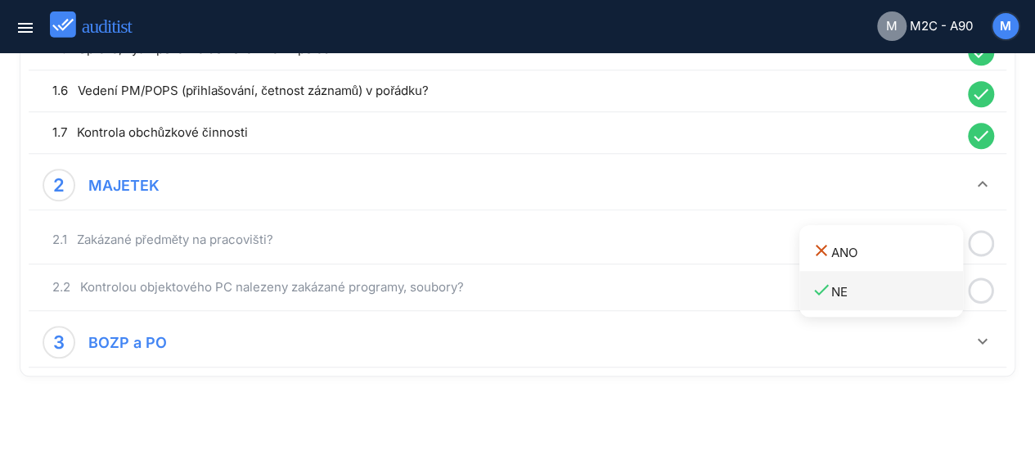
click at [852, 295] on div "done NE" at bounding box center [887, 291] width 151 height 22
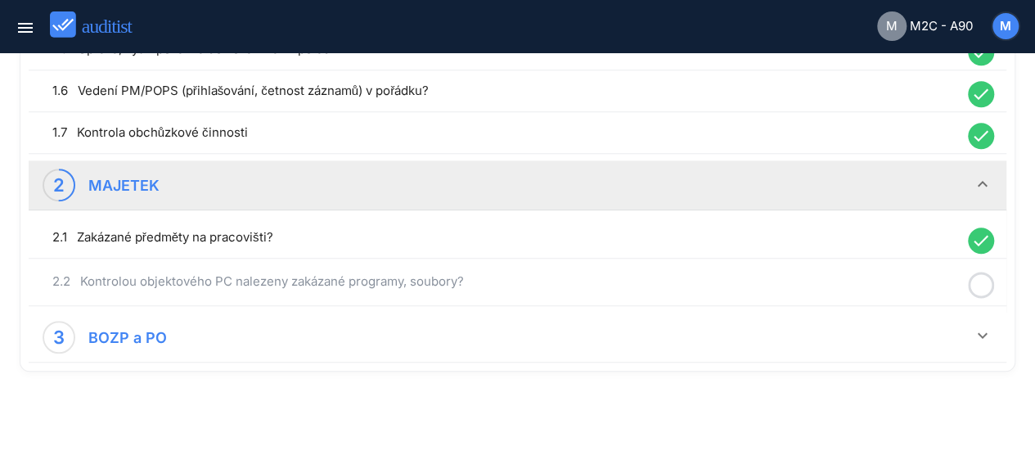
click at [988, 274] on icon at bounding box center [981, 285] width 26 height 32
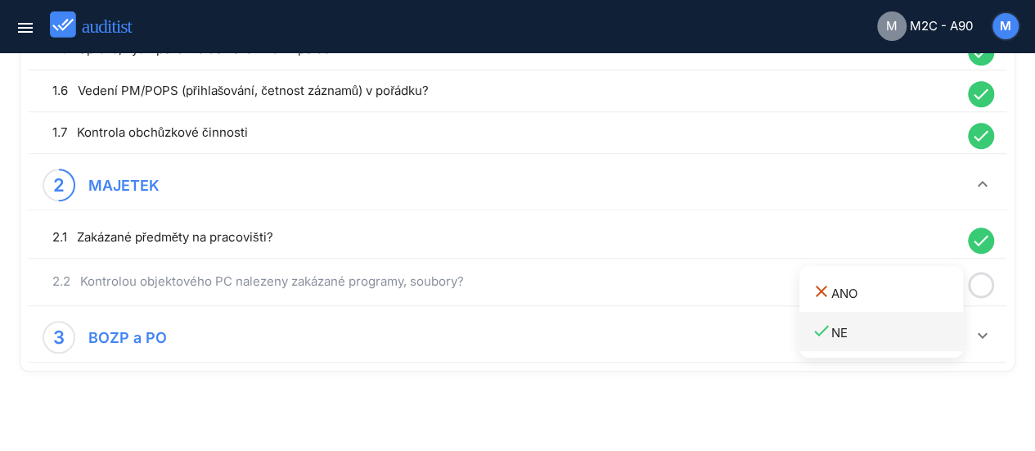
click at [846, 326] on div "done NE" at bounding box center [887, 332] width 151 height 22
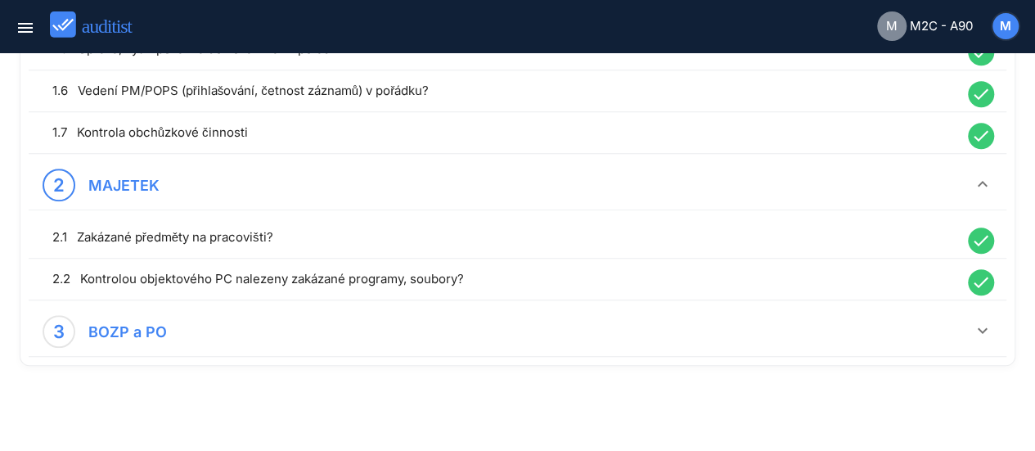
scroll to position [461, 0]
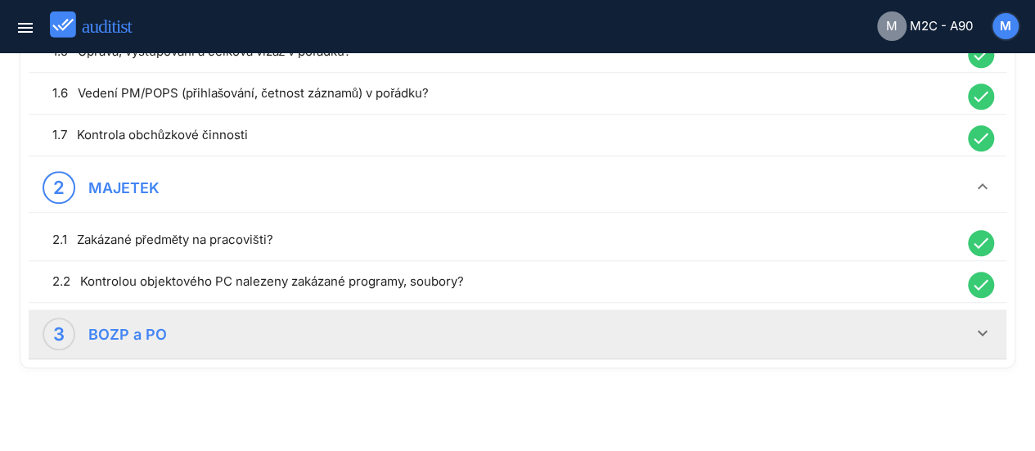
click at [975, 329] on icon "keyboard_arrow_down" at bounding box center [983, 333] width 20 height 20
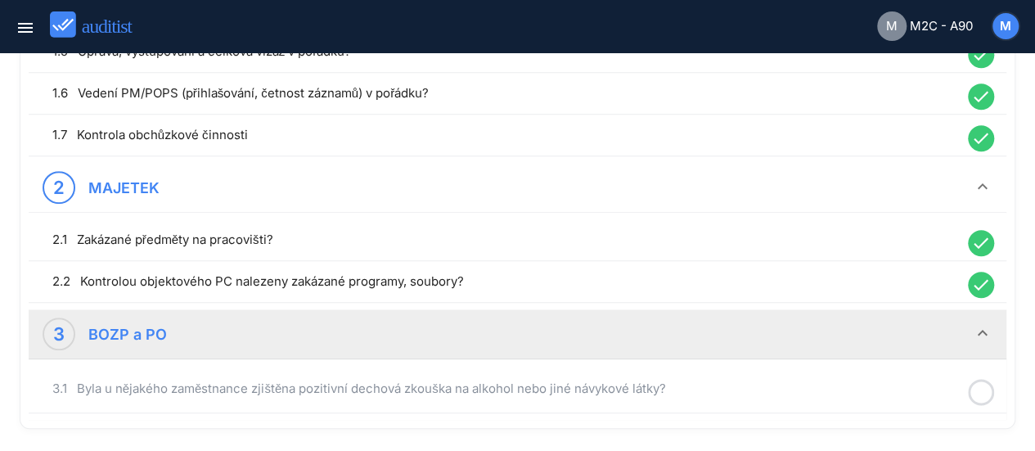
click at [984, 385] on icon at bounding box center [981, 392] width 26 height 32
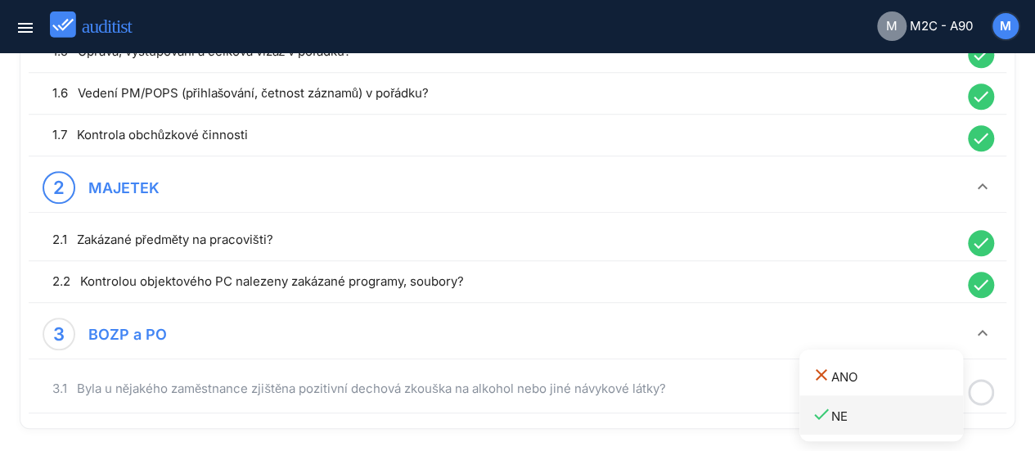
click at [837, 416] on div "done NE" at bounding box center [887, 415] width 151 height 22
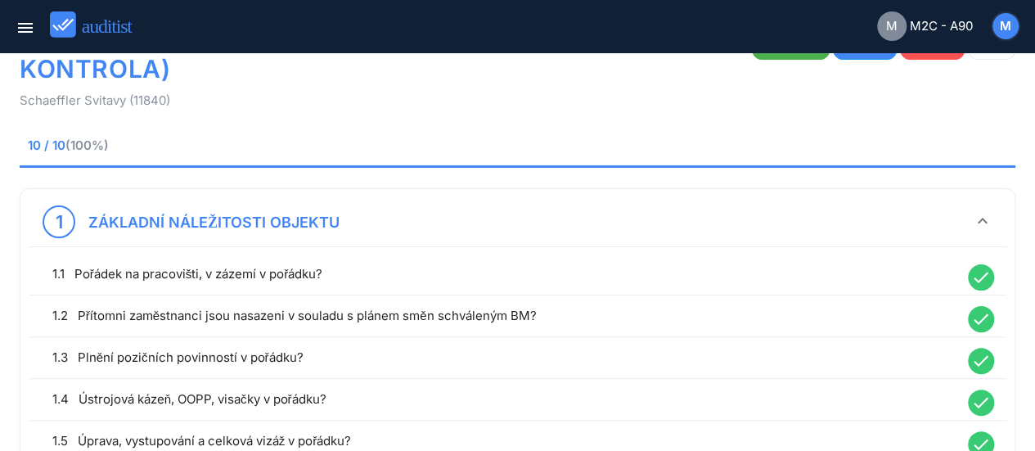
scroll to position [0, 0]
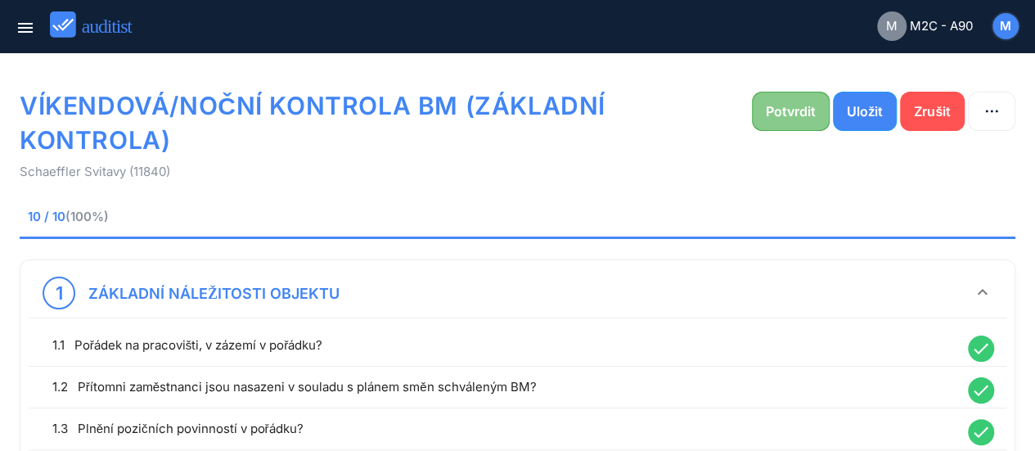
click at [786, 107] on div "Potvrdit" at bounding box center [791, 111] width 50 height 20
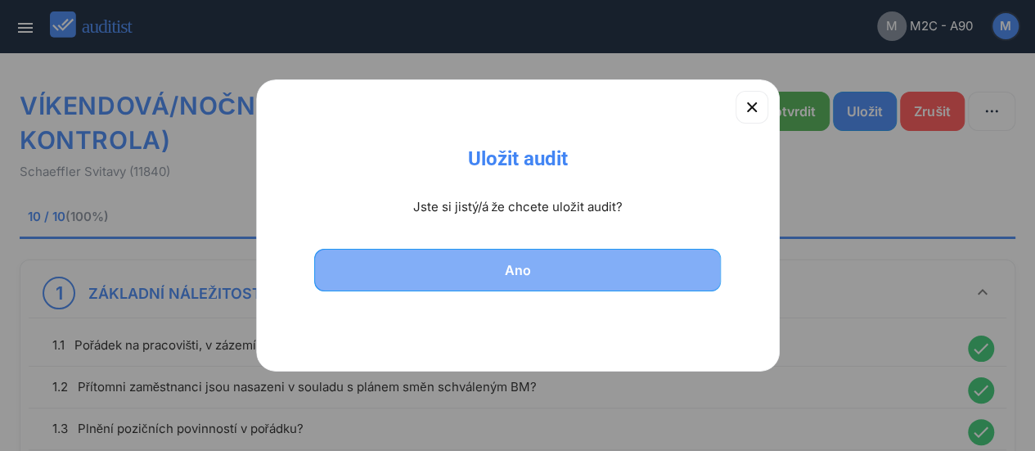
click at [515, 266] on div "Ano" at bounding box center [517, 270] width 365 height 20
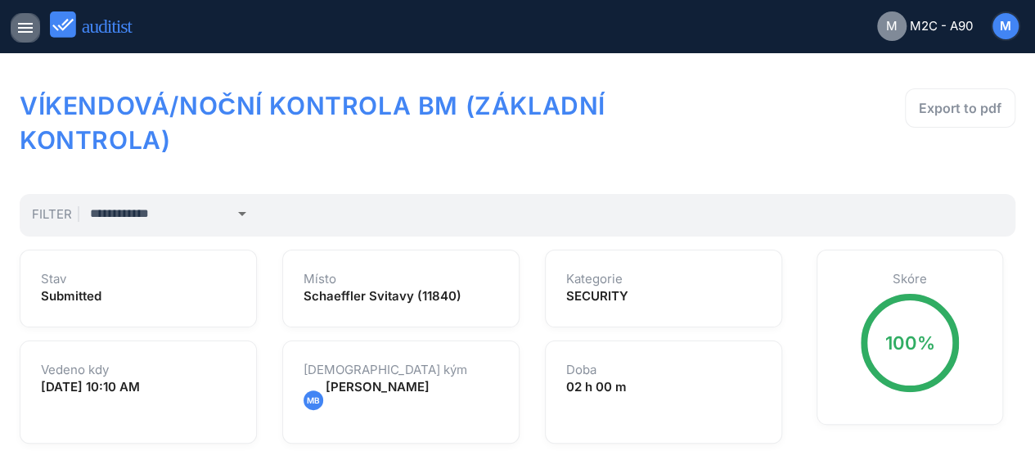
click at [21, 32] on icon "menu" at bounding box center [26, 28] width 20 height 20
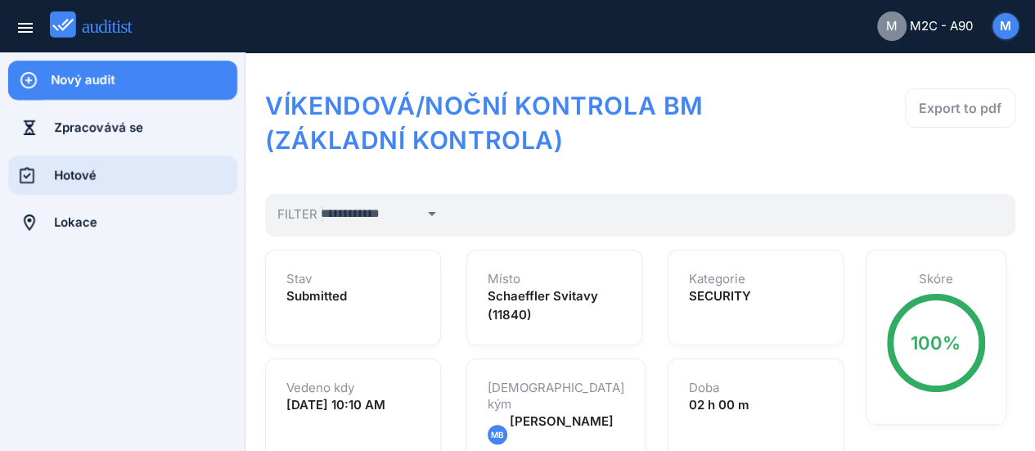
click at [82, 168] on div "Hotové" at bounding box center [145, 175] width 183 height 18
